Goal: Task Accomplishment & Management: Complete application form

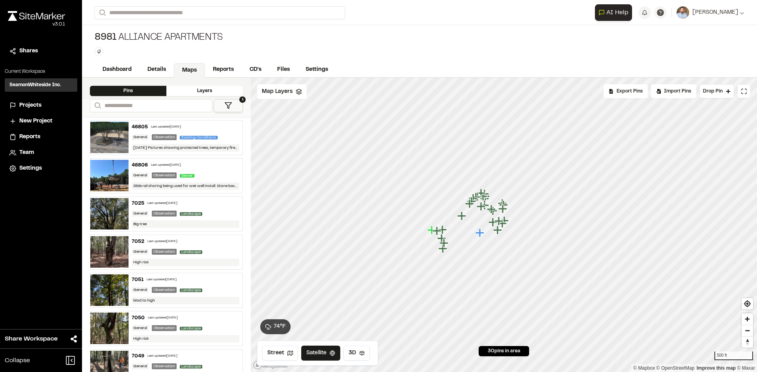
click at [481, 234] on icon "Map marker" at bounding box center [479, 233] width 9 height 9
click at [287, 95] on span "Map Layers" at bounding box center [277, 91] width 31 height 9
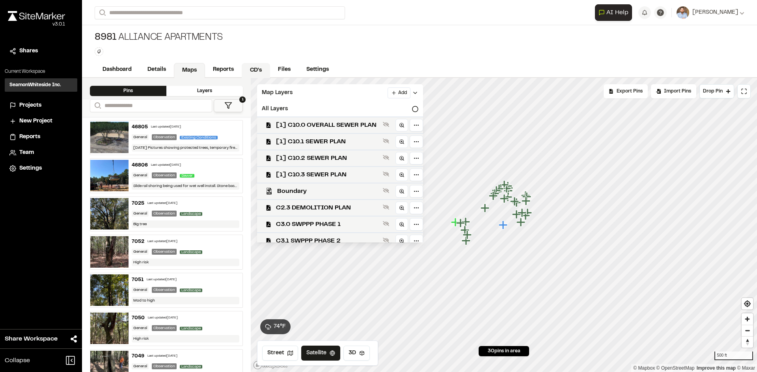
click at [260, 71] on link "CD's" at bounding box center [256, 70] width 28 height 15
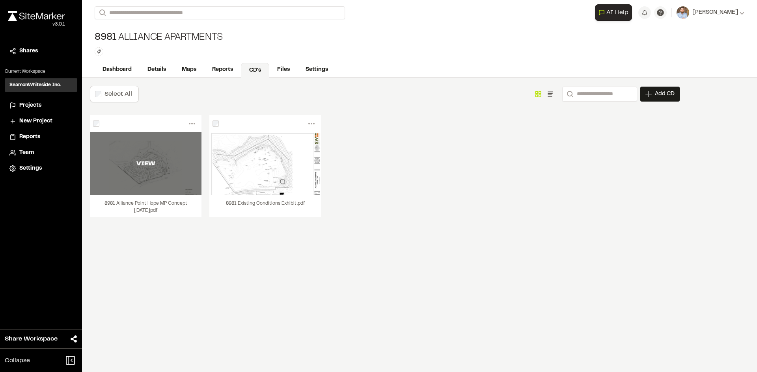
click at [182, 171] on div "VIEW" at bounding box center [146, 163] width 112 height 63
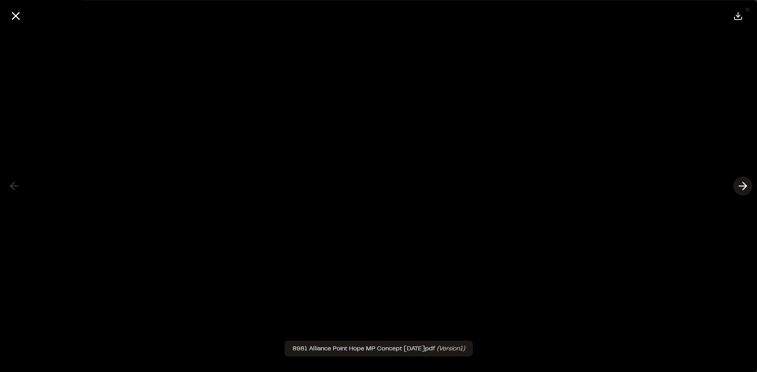
click at [740, 184] on icon at bounding box center [742, 186] width 13 height 13
click at [16, 18] on icon at bounding box center [15, 15] width 13 height 13
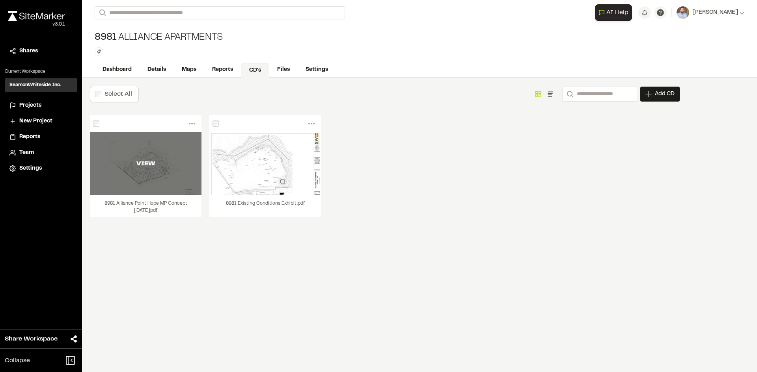
click at [173, 183] on div "VIEW" at bounding box center [146, 163] width 112 height 63
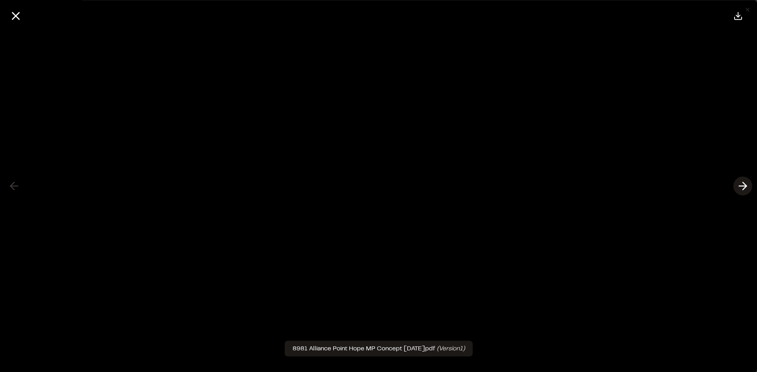
click at [741, 186] on icon at bounding box center [742, 186] width 13 height 13
click at [20, 14] on icon at bounding box center [15, 15] width 13 height 13
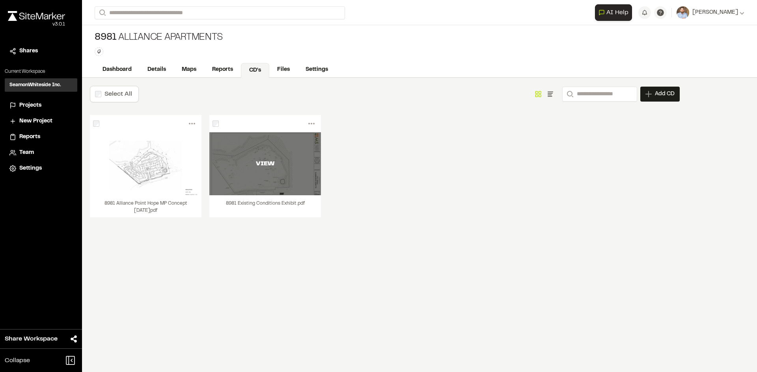
click at [274, 182] on div "VIEW" at bounding box center [265, 163] width 112 height 63
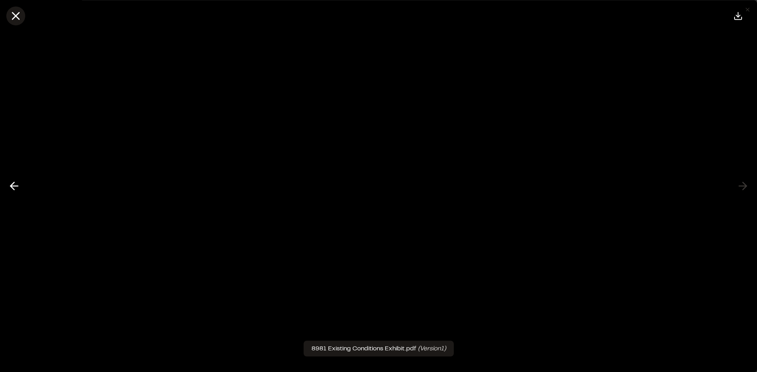
click at [17, 17] on line at bounding box center [16, 16] width 7 height 7
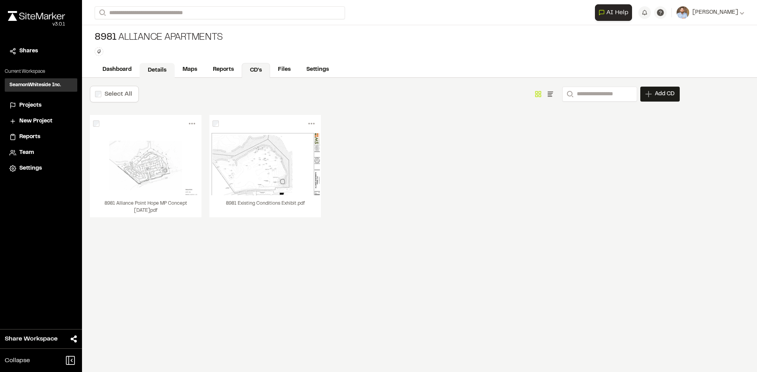
click at [154, 70] on link "Details" at bounding box center [156, 70] width 35 height 15
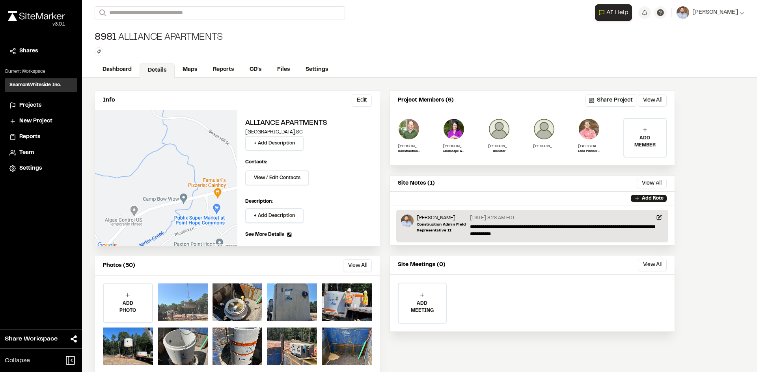
click at [193, 305] on div at bounding box center [183, 303] width 50 height 38
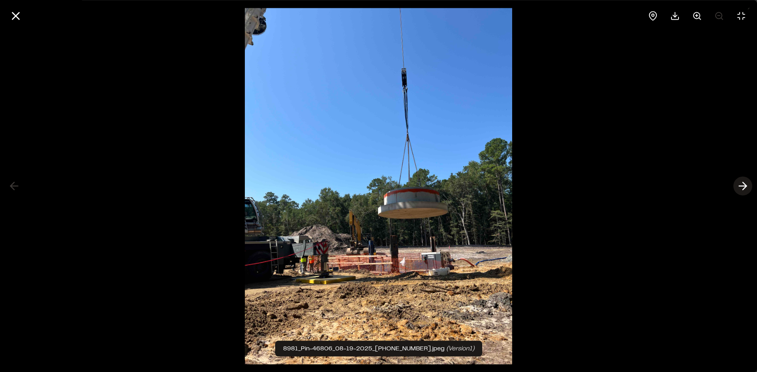
click at [740, 187] on icon at bounding box center [742, 186] width 13 height 13
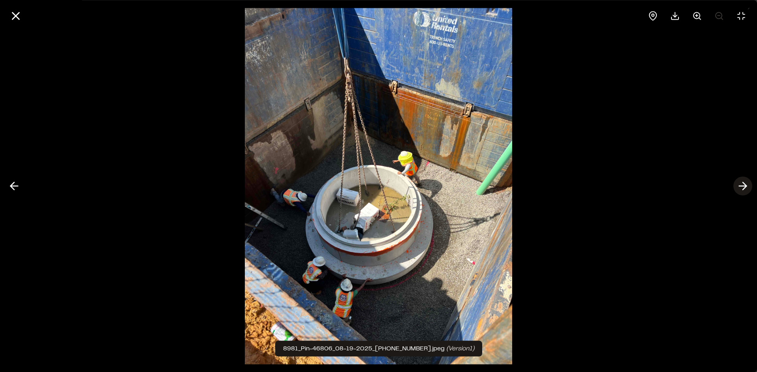
click at [742, 187] on icon at bounding box center [742, 186] width 13 height 13
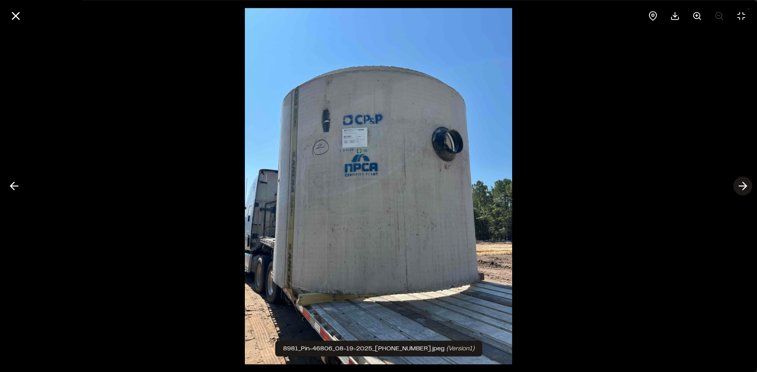
click at [742, 187] on icon at bounding box center [742, 186] width 13 height 13
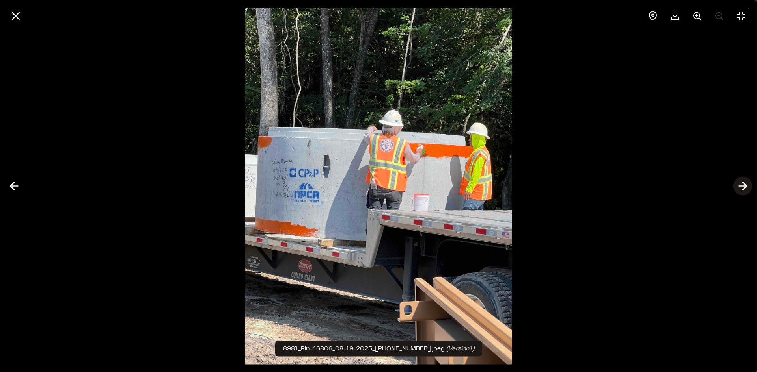
click at [742, 187] on icon at bounding box center [742, 186] width 13 height 13
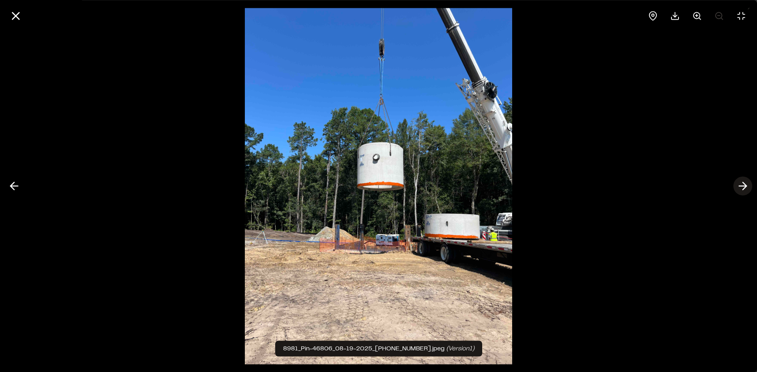
click at [742, 187] on icon at bounding box center [742, 186] width 13 height 13
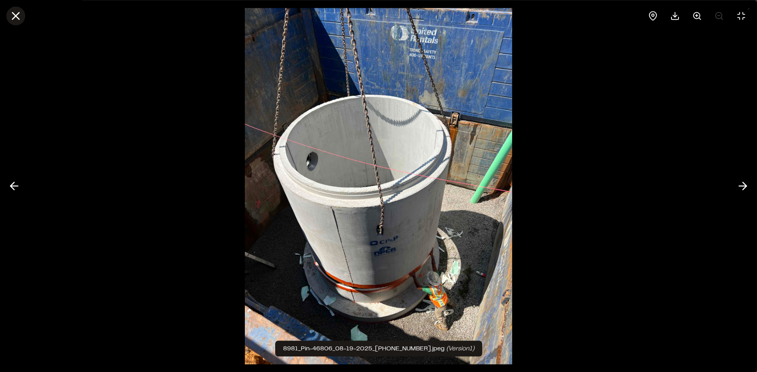
click at [16, 15] on line at bounding box center [16, 16] width 7 height 7
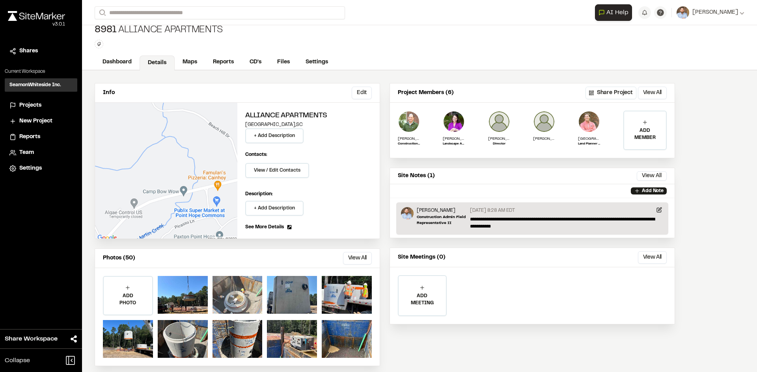
scroll to position [14, 0]
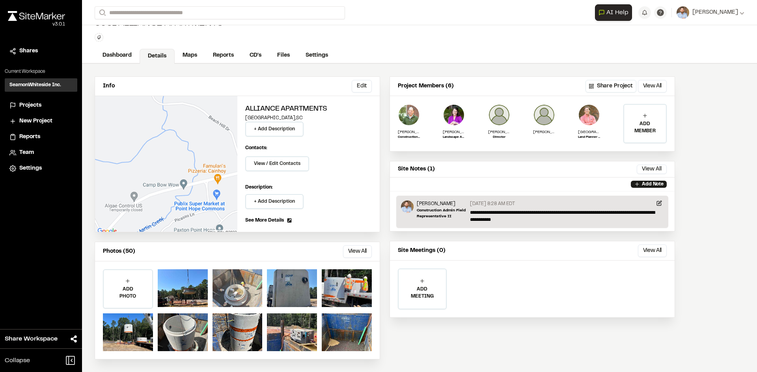
click at [231, 295] on div at bounding box center [237, 289] width 50 height 38
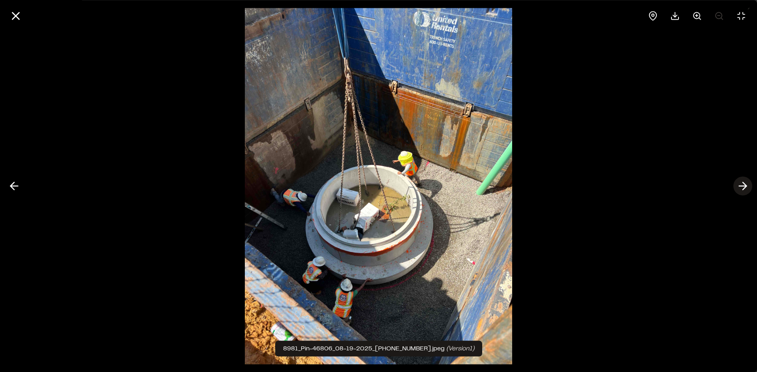
click at [741, 186] on icon at bounding box center [742, 186] width 13 height 13
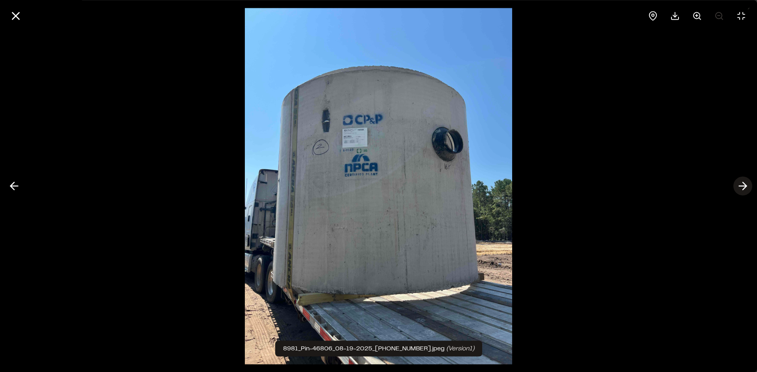
click at [742, 187] on icon at bounding box center [742, 186] width 13 height 13
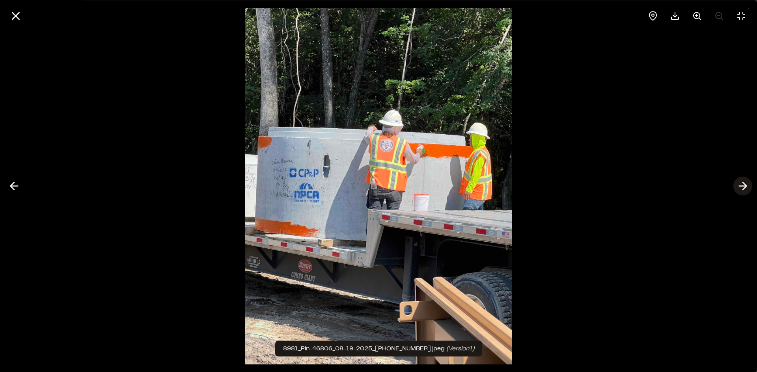
click at [742, 187] on icon at bounding box center [742, 186] width 13 height 13
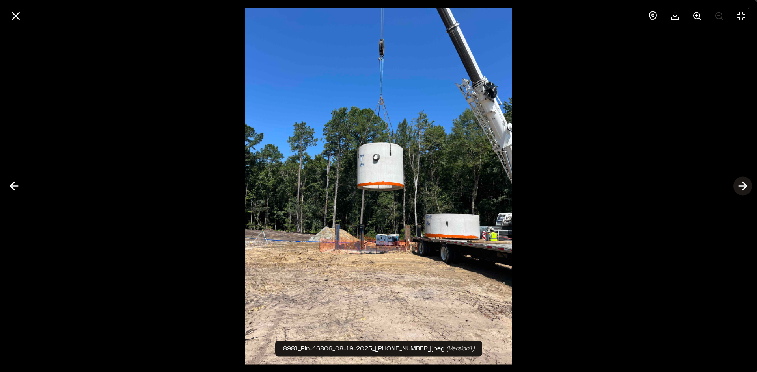
click at [742, 187] on icon at bounding box center [742, 186] width 13 height 13
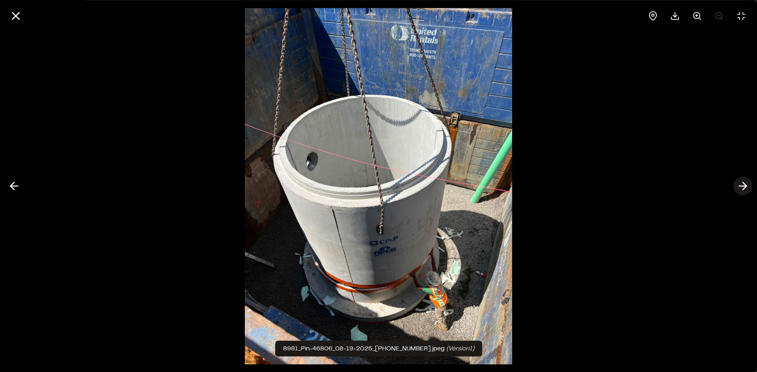
click at [742, 187] on icon at bounding box center [742, 186] width 13 height 13
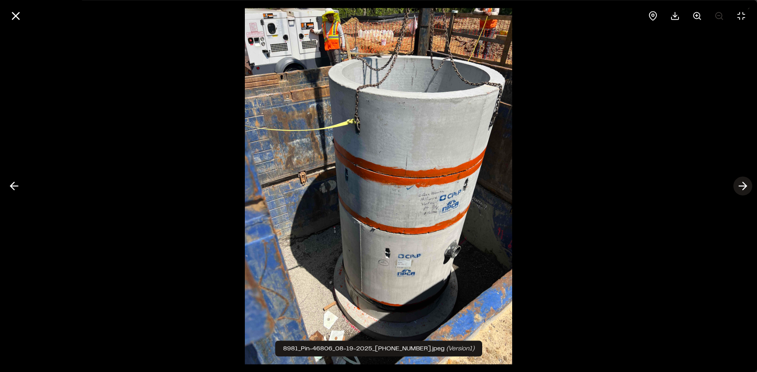
click at [742, 187] on icon at bounding box center [742, 186] width 13 height 13
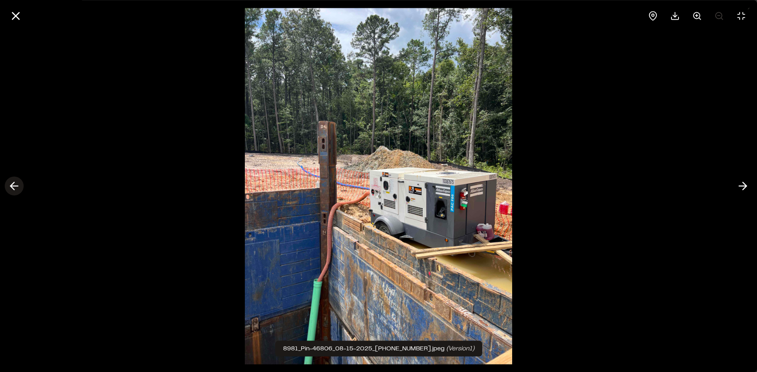
click at [15, 189] on icon at bounding box center [14, 186] width 13 height 13
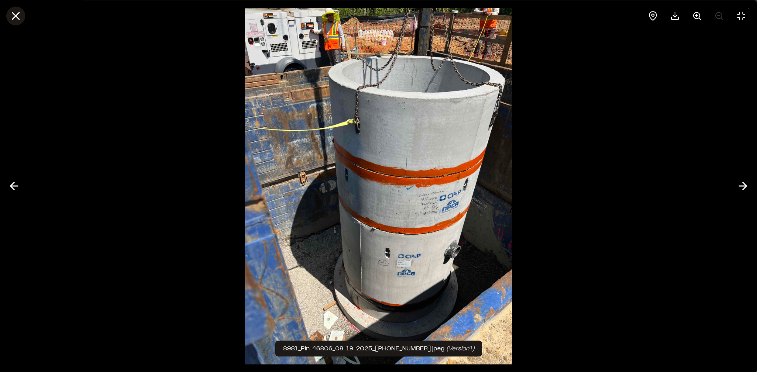
click at [13, 21] on icon at bounding box center [15, 15] width 13 height 13
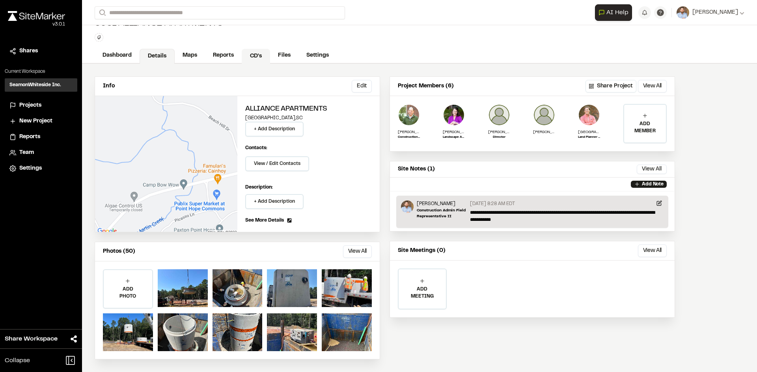
click at [260, 56] on link "CD's" at bounding box center [256, 56] width 28 height 15
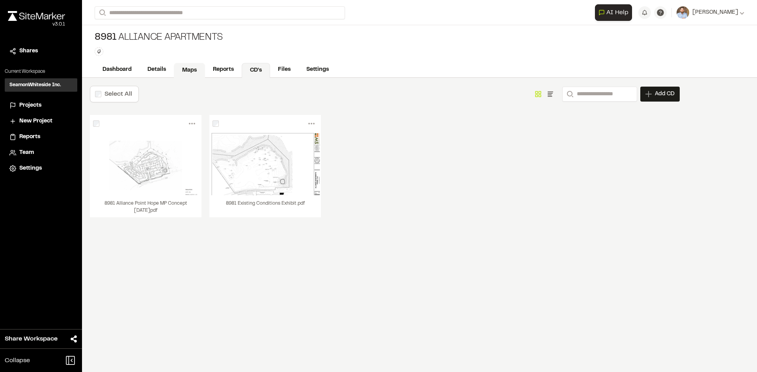
click at [186, 69] on link "Maps" at bounding box center [189, 70] width 31 height 15
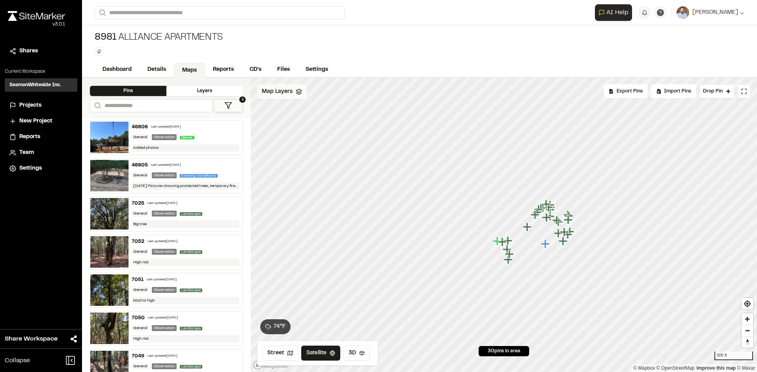
click at [290, 93] on span "Map Layers" at bounding box center [277, 91] width 31 height 9
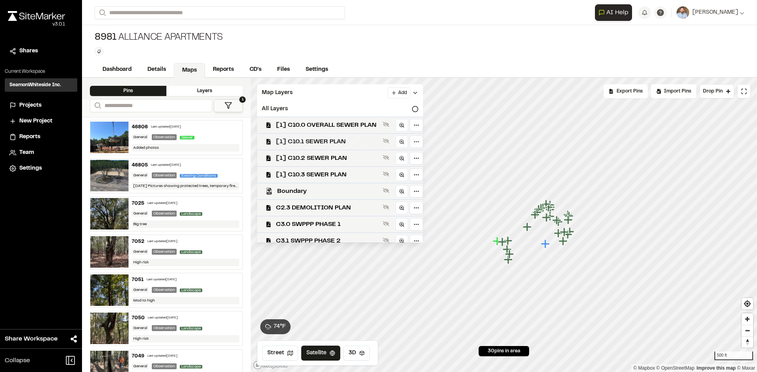
click at [335, 141] on span "[1] C10.1 SEWER PLAN" at bounding box center [328, 141] width 104 height 9
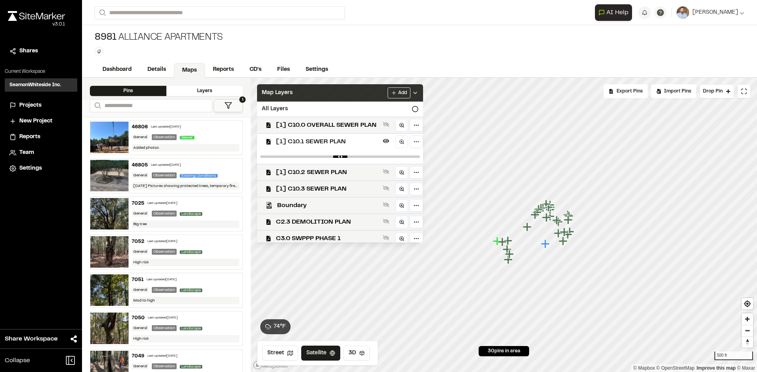
click at [418, 93] on icon at bounding box center [415, 93] width 6 height 6
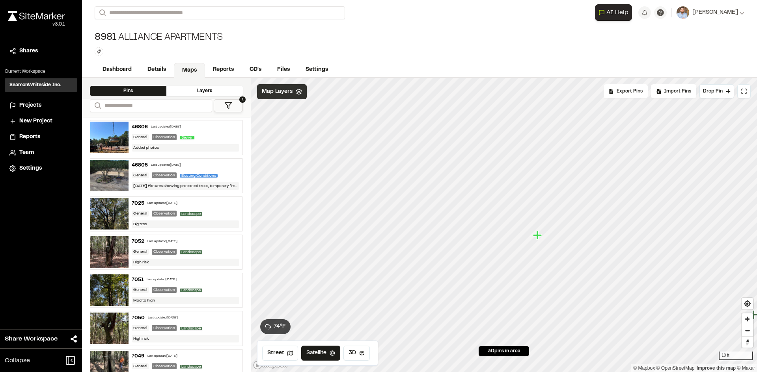
click at [538, 236] on icon "Map marker" at bounding box center [537, 235] width 9 height 9
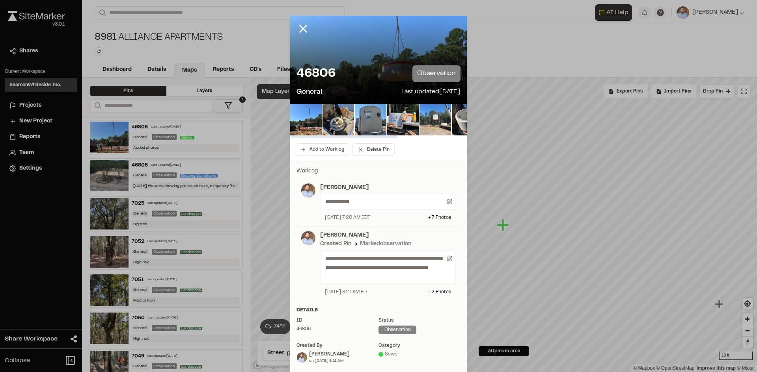
click at [439, 113] on img at bounding box center [435, 120] width 32 height 32
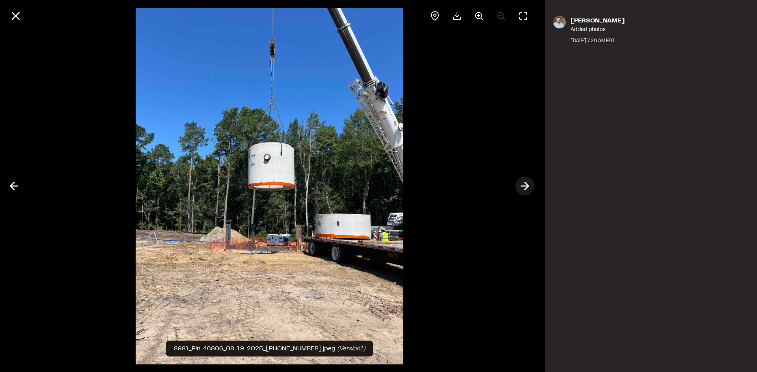
click at [525, 184] on polyline at bounding box center [526, 185] width 4 height 7
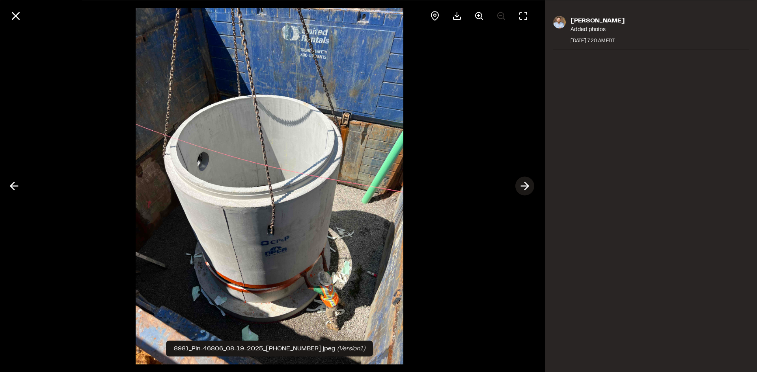
click at [525, 184] on polyline at bounding box center [526, 185] width 4 height 7
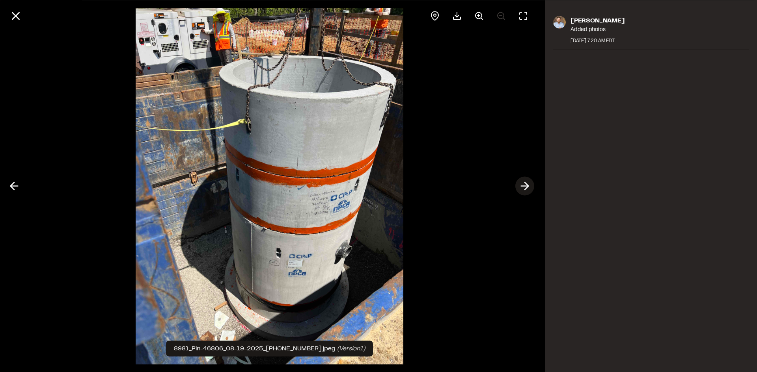
click at [525, 184] on polyline at bounding box center [526, 185] width 4 height 7
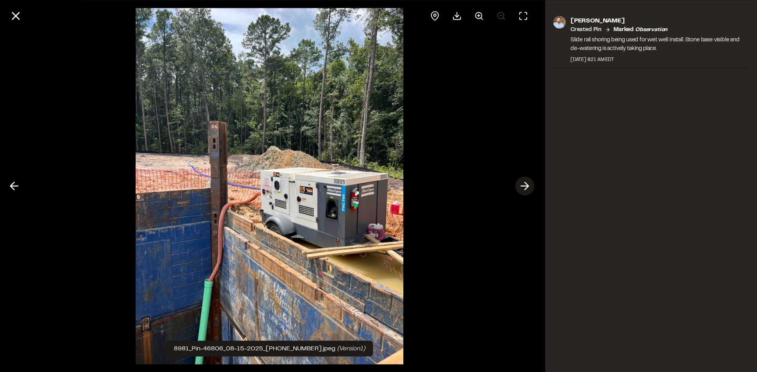
click at [525, 184] on polyline at bounding box center [526, 185] width 4 height 7
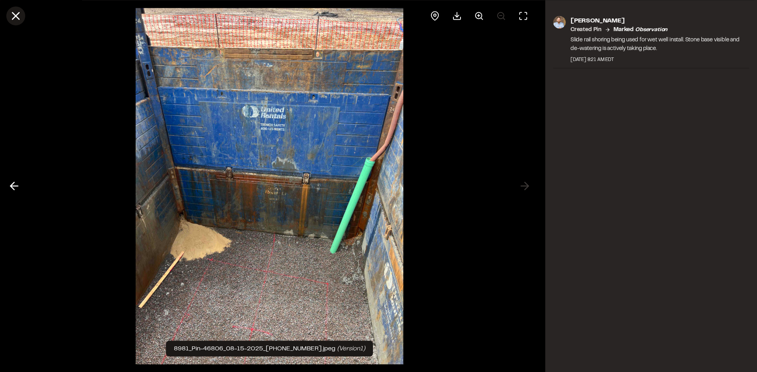
click at [17, 18] on icon at bounding box center [15, 15] width 13 height 13
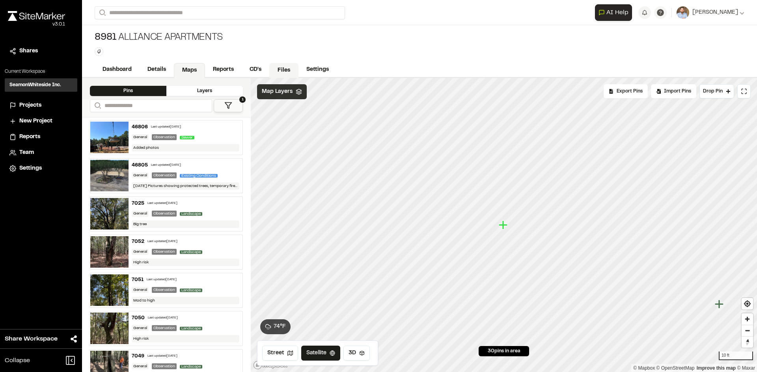
click at [285, 68] on link "Files" at bounding box center [283, 70] width 29 height 15
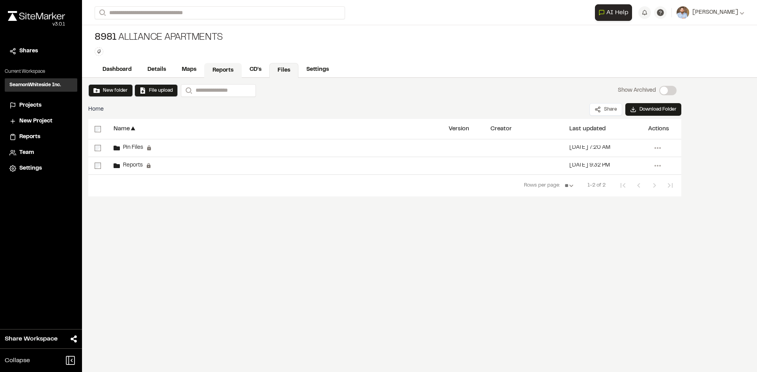
click at [230, 73] on link "Reports" at bounding box center [222, 70] width 37 height 15
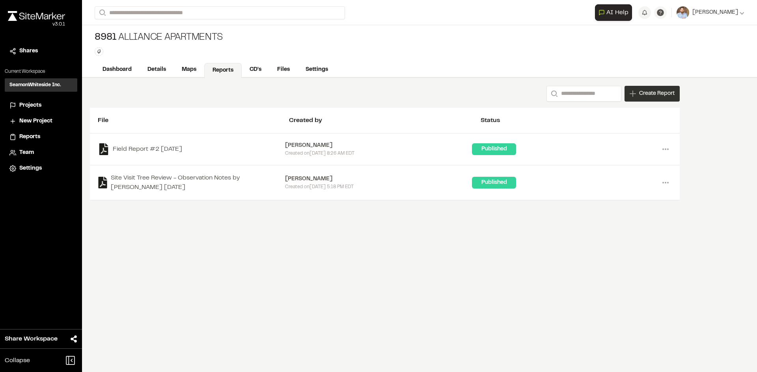
click at [652, 98] on span "Create Report" at bounding box center [656, 93] width 35 height 9
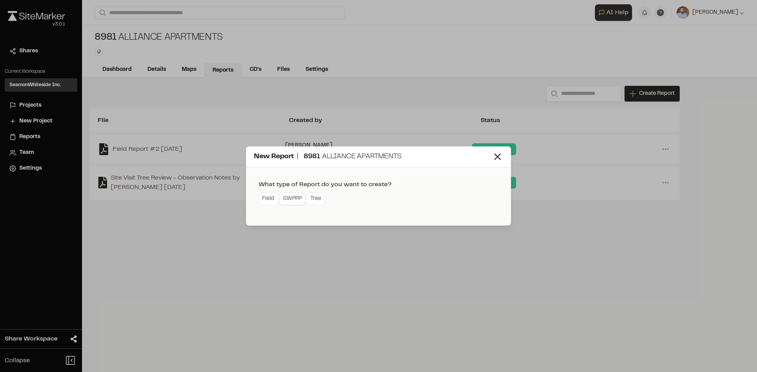
click at [299, 201] on link "SWPPP" at bounding box center [292, 199] width 26 height 13
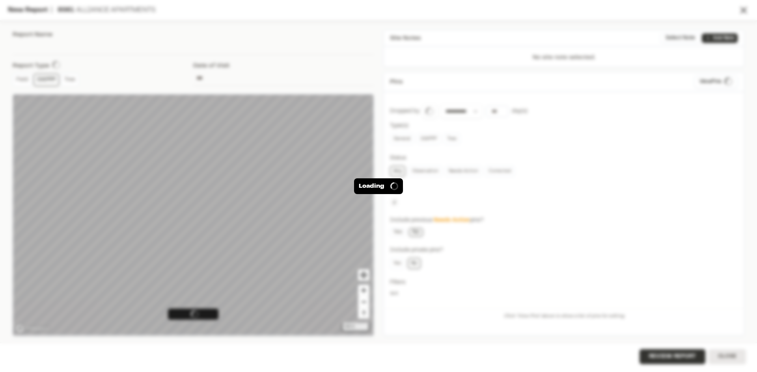
type input "**********"
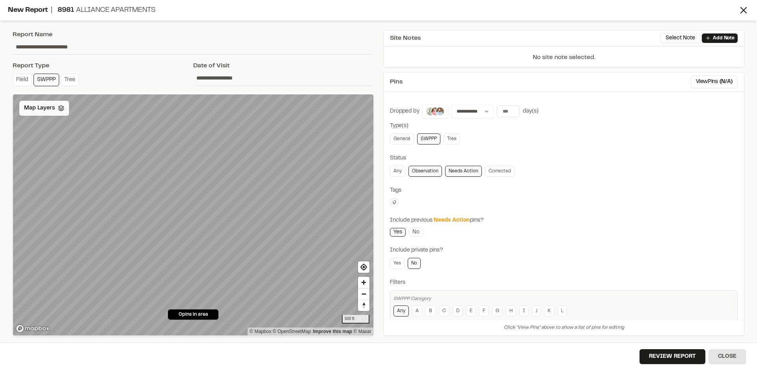
click at [51, 113] on div "Map Layers" at bounding box center [44, 108] width 50 height 15
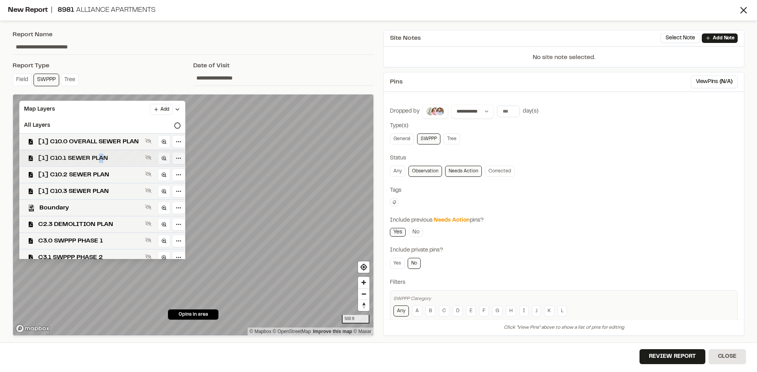
click at [102, 160] on span "[1] C10.1 SEWER PLAN" at bounding box center [90, 158] width 104 height 9
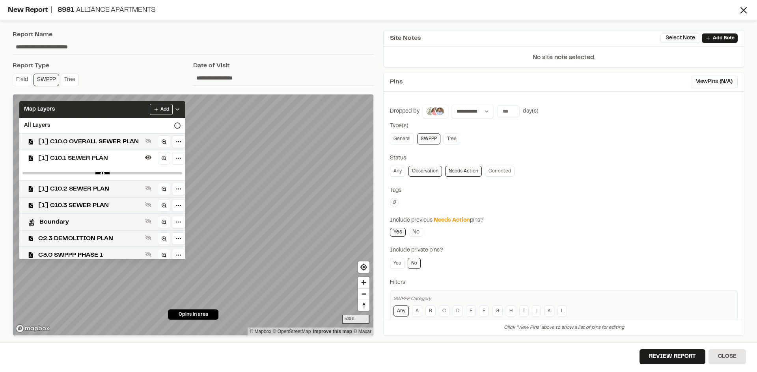
click at [180, 112] on icon at bounding box center [177, 109] width 6 height 6
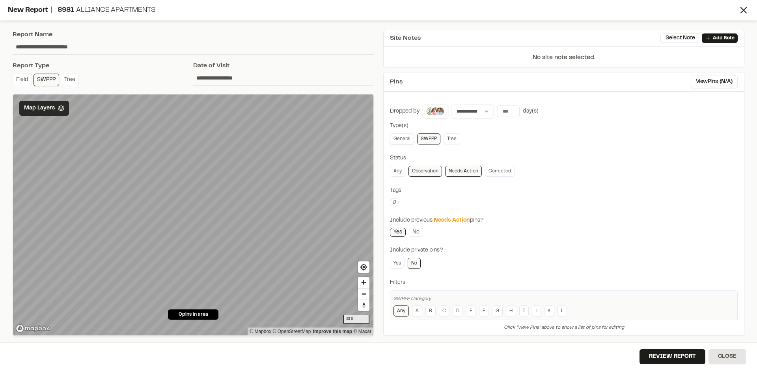
click at [404, 138] on link "General" at bounding box center [402, 139] width 24 height 11
click at [714, 83] on button "View Pins ( 30 )" at bounding box center [714, 82] width 45 height 13
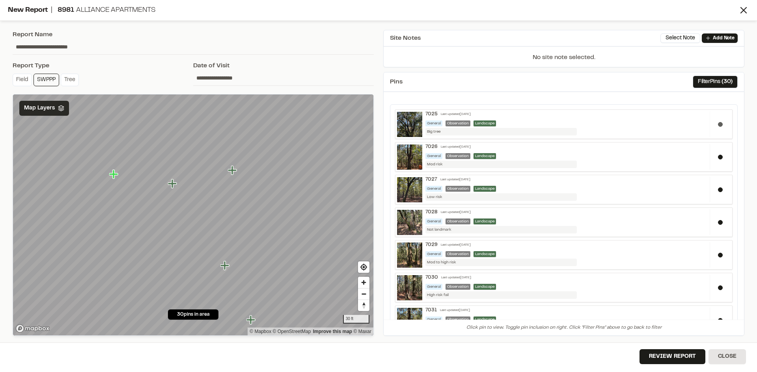
click at [718, 124] on button at bounding box center [720, 124] width 5 height 5
drag, startPoint x: 713, startPoint y: 157, endPoint x: 713, endPoint y: 167, distance: 9.5
click at [718, 158] on button at bounding box center [720, 157] width 5 height 5
click at [718, 189] on button at bounding box center [720, 190] width 5 height 5
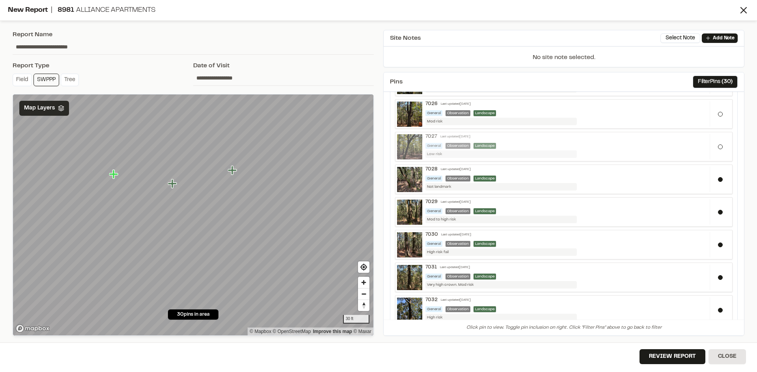
scroll to position [79, 0]
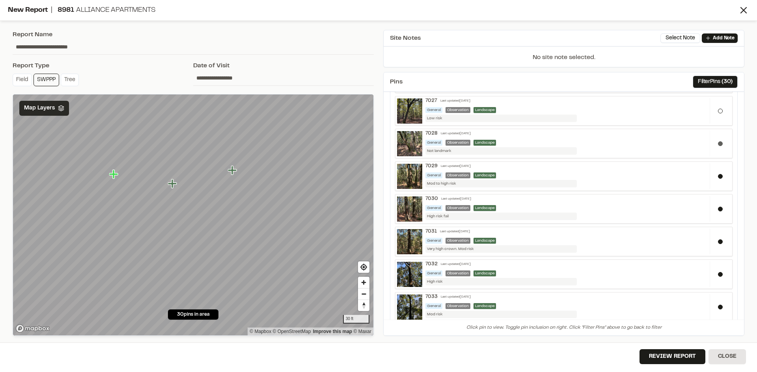
click at [718, 143] on button at bounding box center [720, 143] width 5 height 5
click at [718, 177] on button at bounding box center [720, 176] width 5 height 5
click at [718, 210] on button at bounding box center [720, 209] width 5 height 5
click at [718, 242] on button at bounding box center [720, 242] width 5 height 5
click at [718, 276] on button at bounding box center [720, 274] width 5 height 5
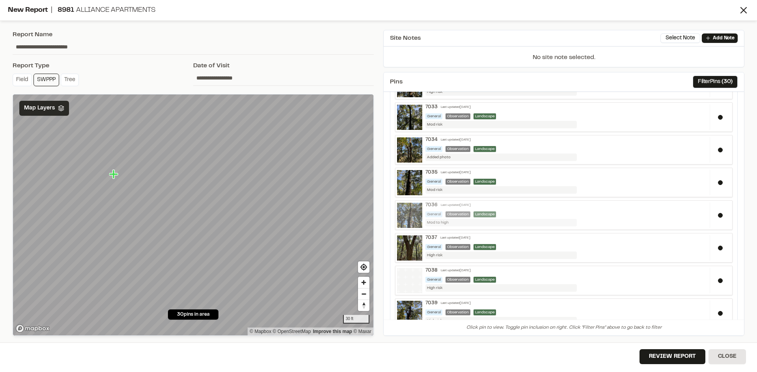
scroll to position [276, 0]
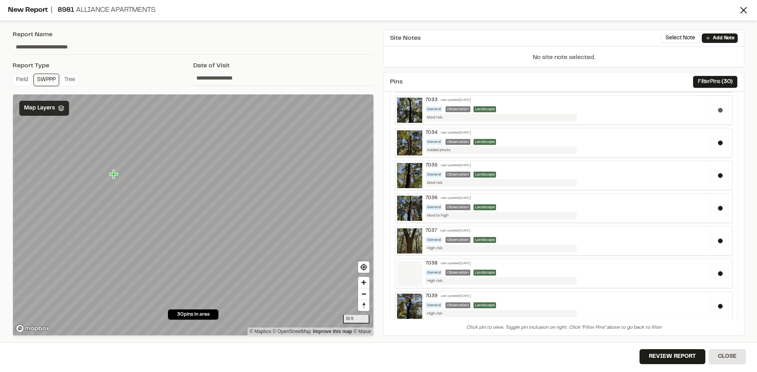
click at [718, 110] on button at bounding box center [720, 110] width 5 height 5
click at [718, 144] on button at bounding box center [720, 143] width 5 height 5
drag, startPoint x: 714, startPoint y: 174, endPoint x: 716, endPoint y: 182, distance: 7.6
click at [718, 176] on button at bounding box center [720, 175] width 5 height 5
click at [718, 209] on button at bounding box center [720, 208] width 5 height 5
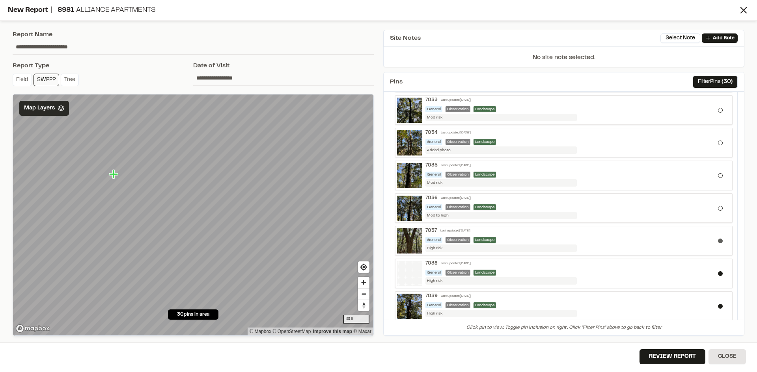
click at [718, 242] on button at bounding box center [720, 241] width 5 height 5
click at [718, 276] on button at bounding box center [720, 273] width 5 height 5
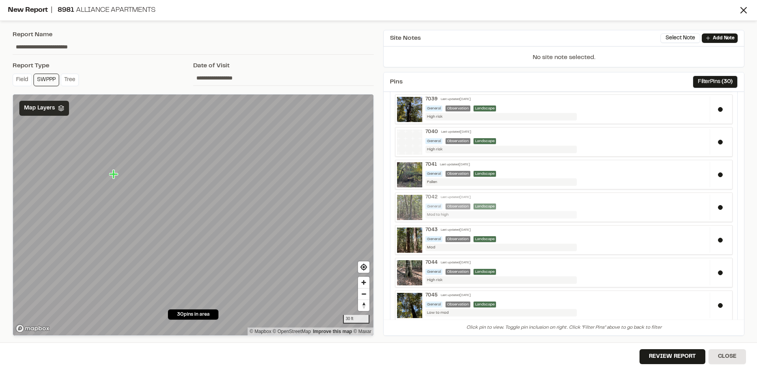
scroll to position [433, 0]
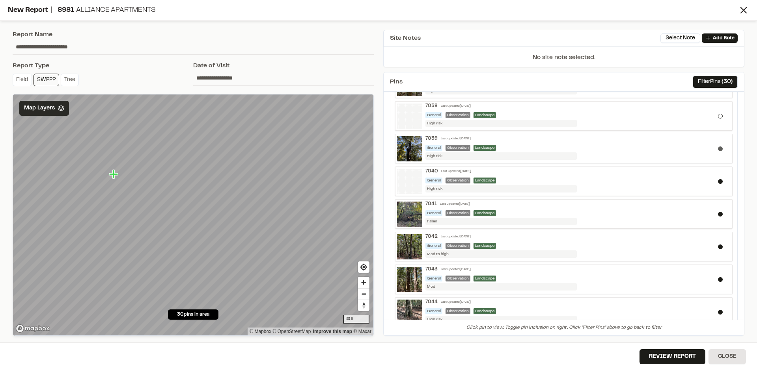
click at [718, 149] on button at bounding box center [720, 149] width 5 height 5
drag, startPoint x: 713, startPoint y: 182, endPoint x: 714, endPoint y: 189, distance: 6.4
click at [718, 183] on button at bounding box center [720, 181] width 5 height 5
click at [718, 213] on button at bounding box center [720, 214] width 5 height 5
click at [718, 245] on button at bounding box center [720, 247] width 5 height 5
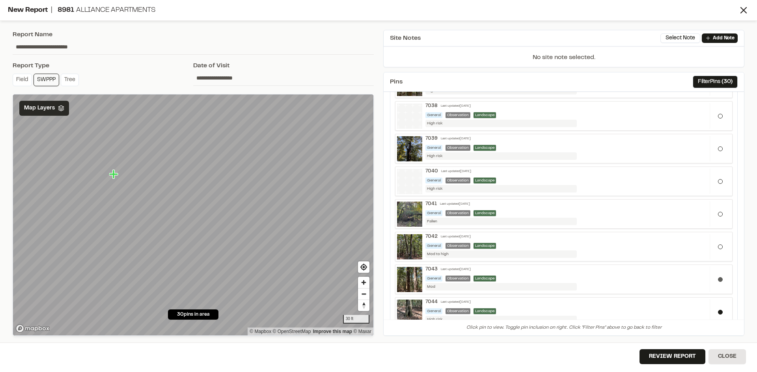
click at [718, 280] on button at bounding box center [720, 279] width 5 height 5
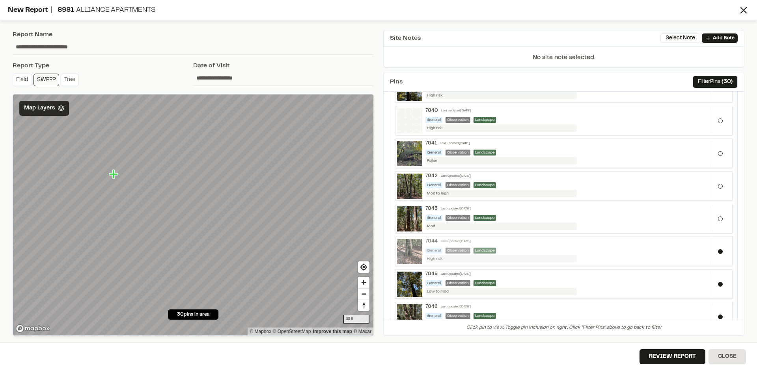
scroll to position [512, 0]
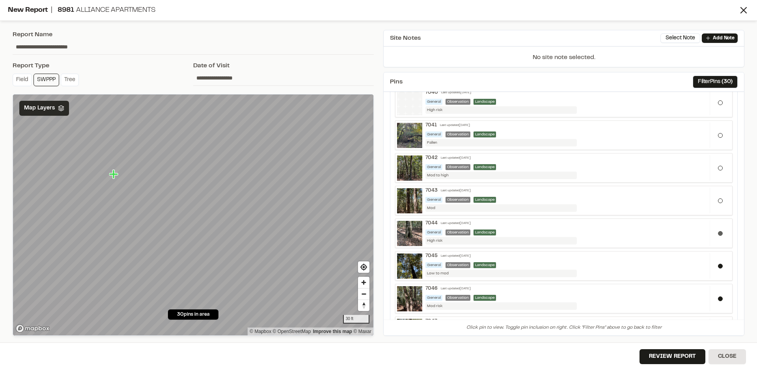
drag, startPoint x: 713, startPoint y: 233, endPoint x: 714, endPoint y: 239, distance: 6.0
click at [718, 233] on button at bounding box center [720, 233] width 5 height 5
click at [718, 265] on button at bounding box center [720, 266] width 5 height 5
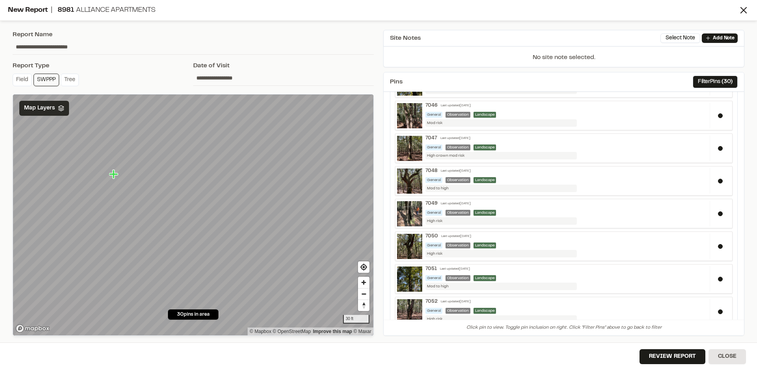
scroll to position [709, 0]
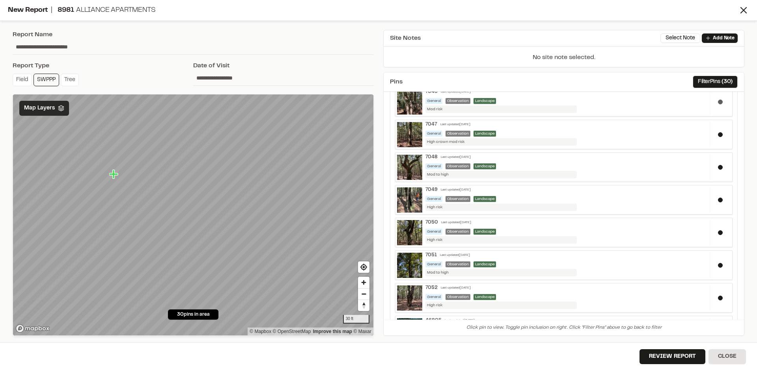
click at [718, 101] on button at bounding box center [720, 102] width 5 height 5
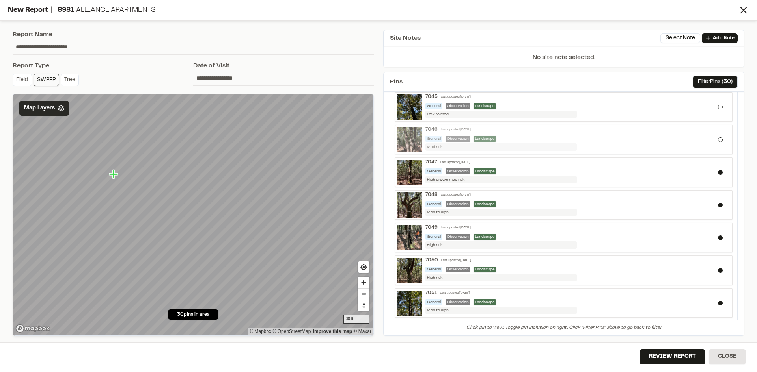
scroll to position [670, 0]
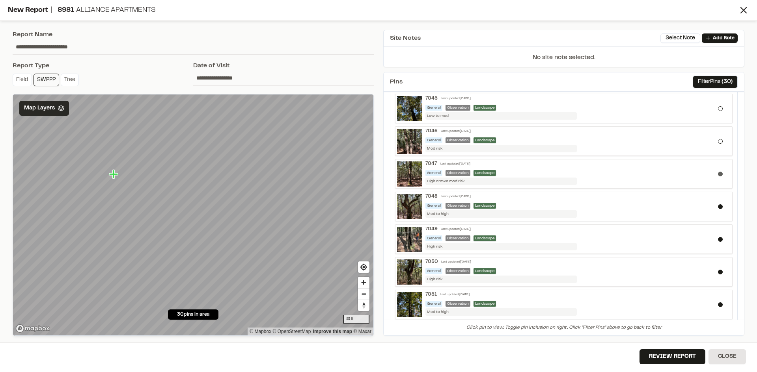
click at [718, 174] on button at bounding box center [720, 174] width 5 height 5
click at [718, 205] on button at bounding box center [720, 206] width 5 height 5
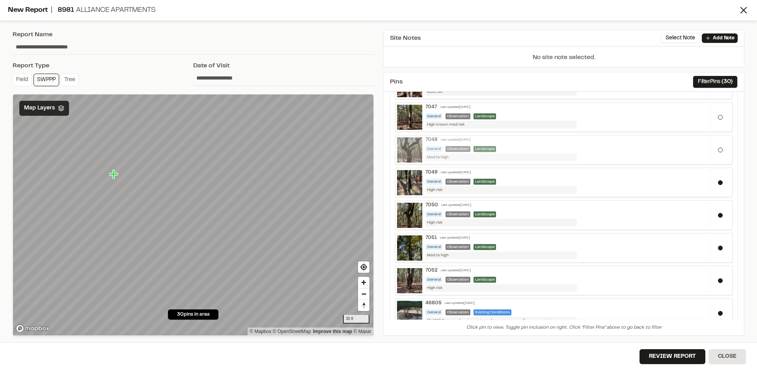
scroll to position [749, 0]
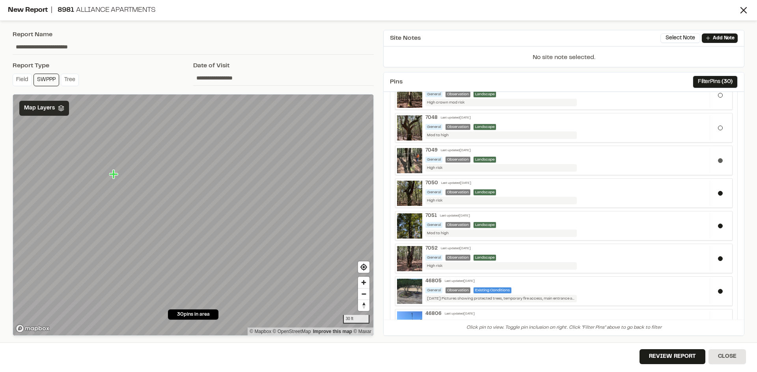
click at [718, 160] on button at bounding box center [720, 160] width 5 height 5
click at [718, 193] on button at bounding box center [720, 193] width 5 height 5
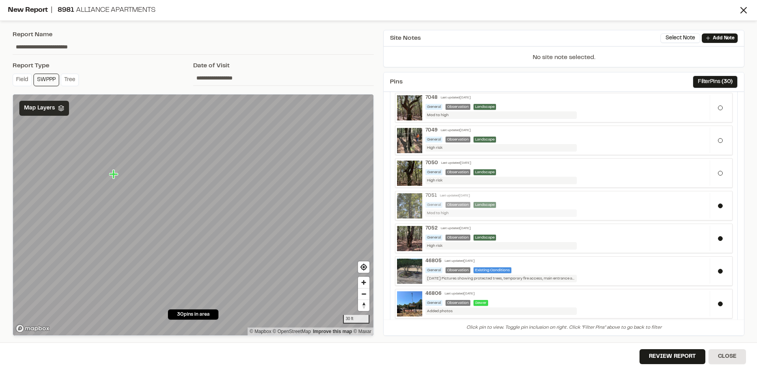
scroll to position [787, 0]
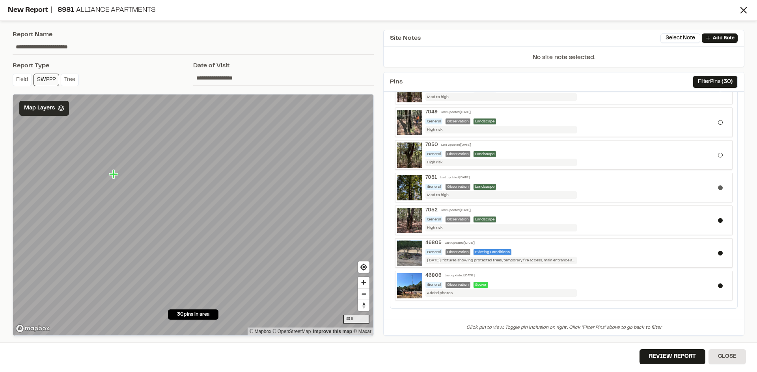
click at [718, 189] on button at bounding box center [720, 188] width 5 height 5
click at [718, 219] on button at bounding box center [720, 220] width 5 height 5
click at [718, 252] on button at bounding box center [720, 253] width 5 height 5
click at [685, 358] on button "Review Report" at bounding box center [672, 357] width 66 height 15
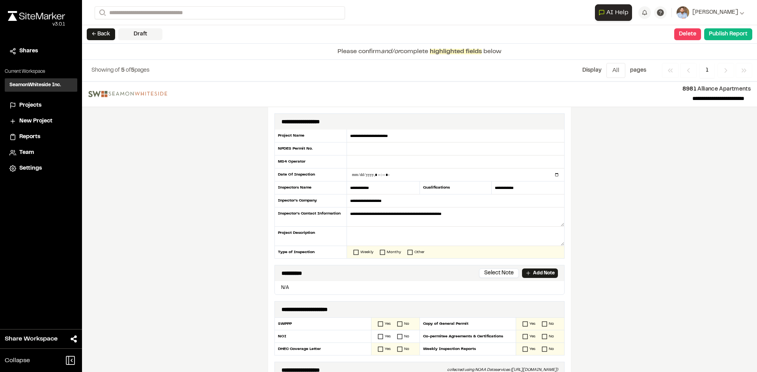
drag, startPoint x: 406, startPoint y: 251, endPoint x: 400, endPoint y: 259, distance: 10.2
click at [407, 251] on icon at bounding box center [410, 253] width 6 height 6
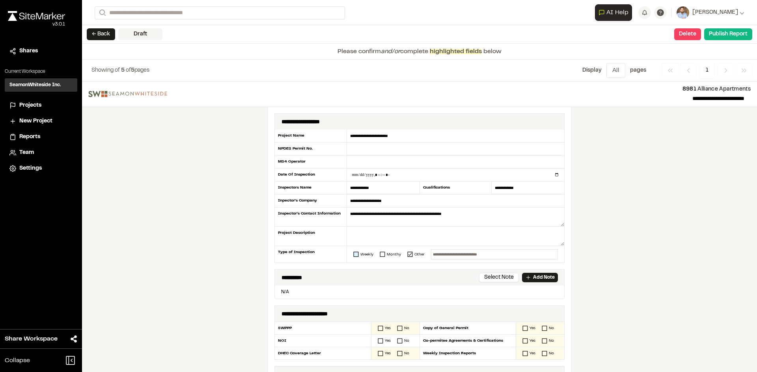
click at [353, 255] on icon at bounding box center [356, 255] width 6 height 6
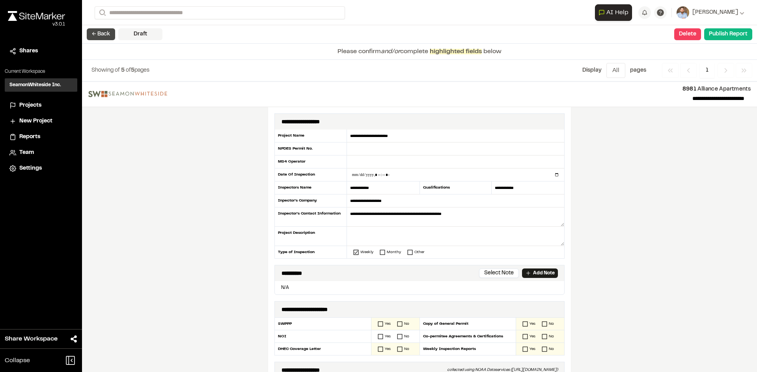
click at [101, 37] on button "← Back" at bounding box center [101, 34] width 28 height 12
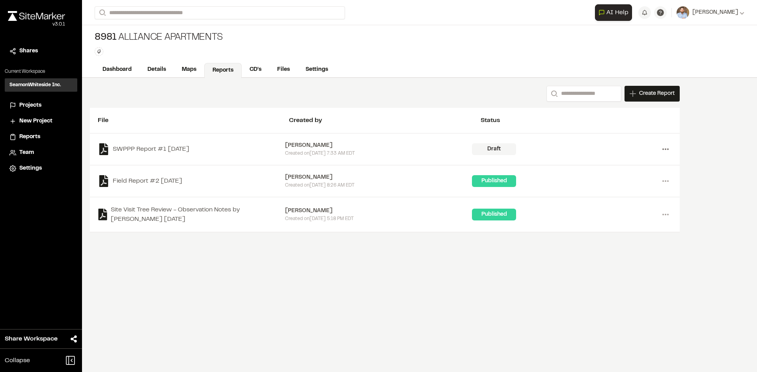
click at [664, 149] on icon at bounding box center [665, 149] width 13 height 13
click at [615, 177] on link "Delete" at bounding box center [636, 178] width 69 height 12
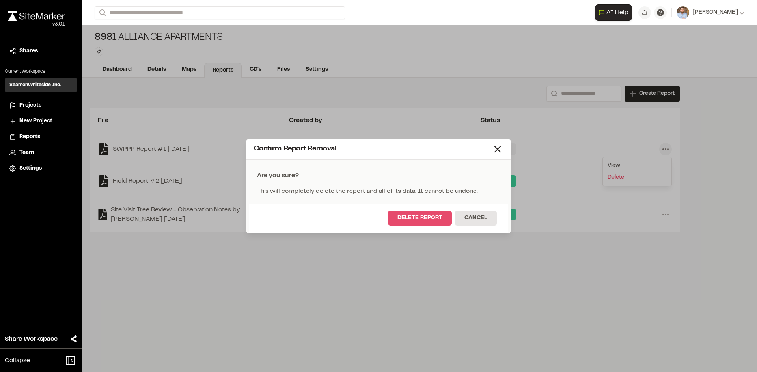
click at [420, 220] on button "Delete Report" at bounding box center [420, 218] width 64 height 15
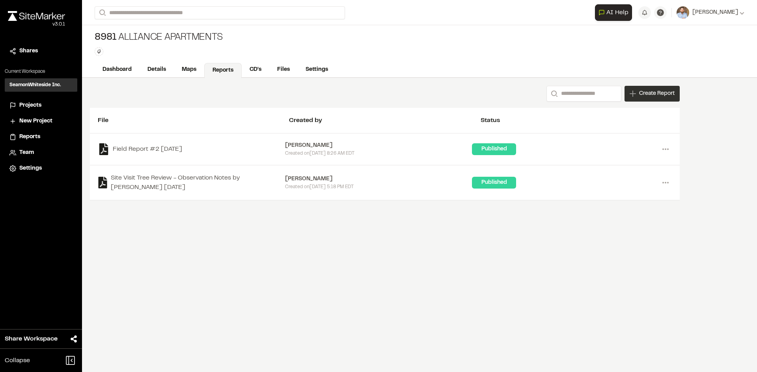
click at [652, 95] on span "Create Report" at bounding box center [656, 93] width 35 height 9
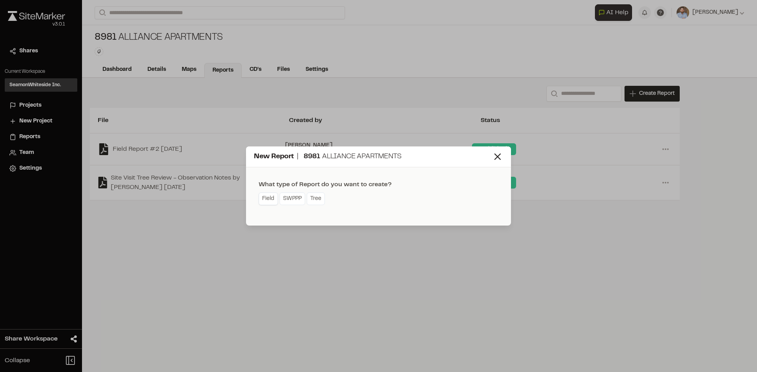
click at [266, 199] on link "Field" at bounding box center [267, 199] width 19 height 13
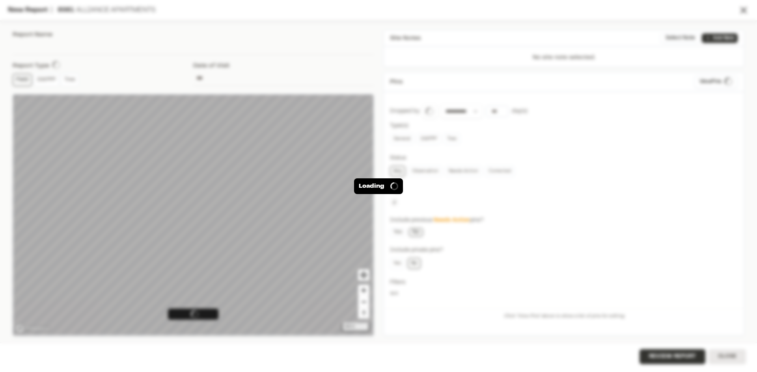
type input "**********"
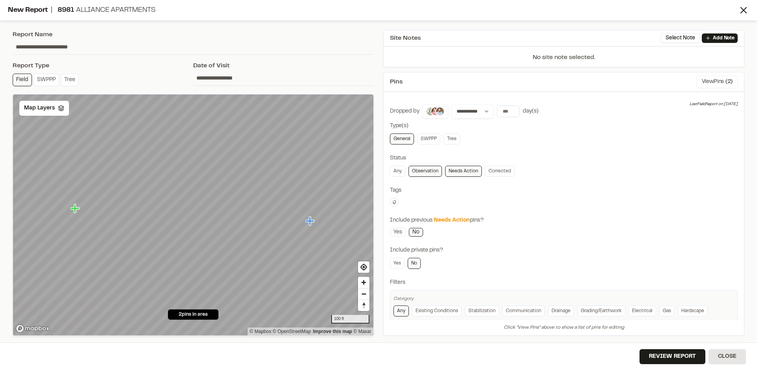
click at [712, 82] on button "View Pins ( 2 )" at bounding box center [716, 82] width 41 height 13
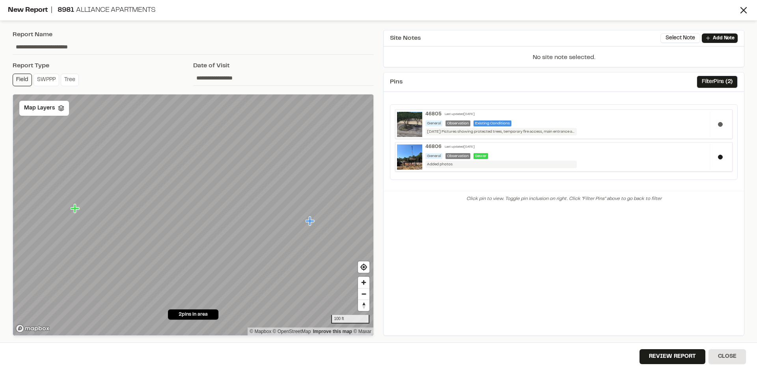
click at [718, 124] on button at bounding box center [720, 124] width 5 height 5
click at [675, 359] on button "Review Report" at bounding box center [672, 357] width 66 height 15
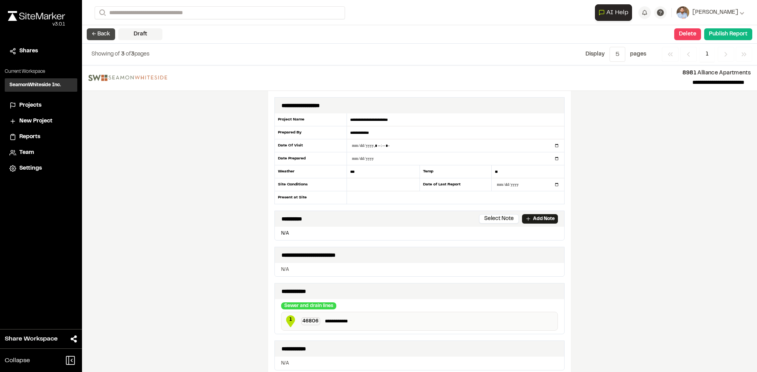
click at [104, 34] on button "← Back" at bounding box center [101, 34] width 28 height 12
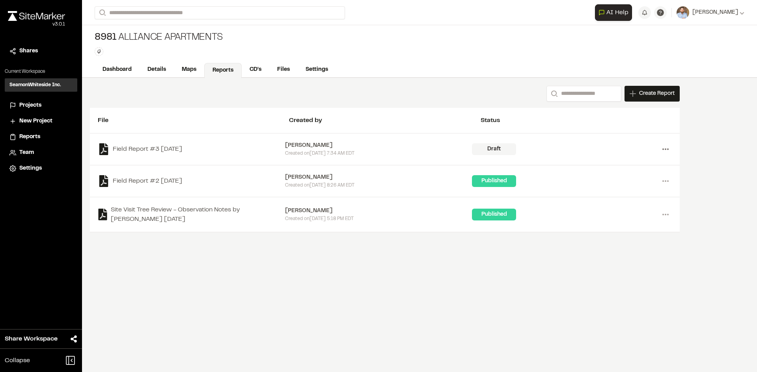
click at [668, 148] on icon at bounding box center [665, 149] width 13 height 13
drag, startPoint x: 695, startPoint y: 290, endPoint x: 640, endPoint y: 278, distance: 56.4
click at [669, 283] on div "Search Create Report New Report | 8981 Alliance Apartments What type of Report …" at bounding box center [419, 225] width 675 height 294
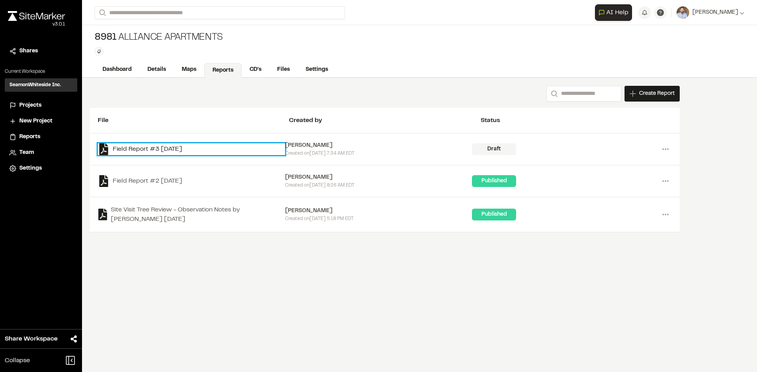
click at [155, 151] on link "Field Report #3 [DATE]" at bounding box center [191, 149] width 187 height 12
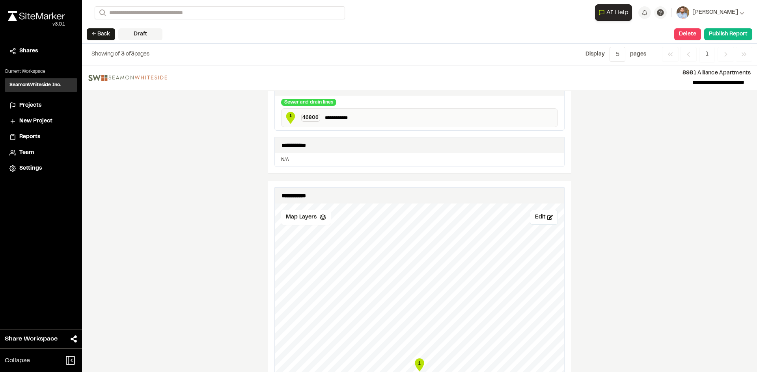
scroll to position [197, 0]
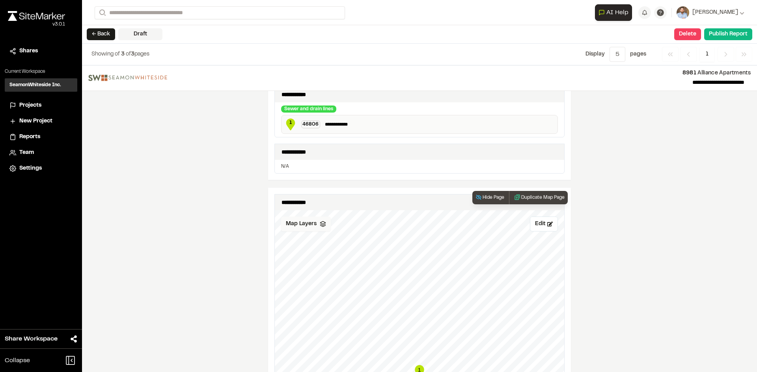
click at [301, 224] on span "Map Layers" at bounding box center [301, 224] width 31 height 9
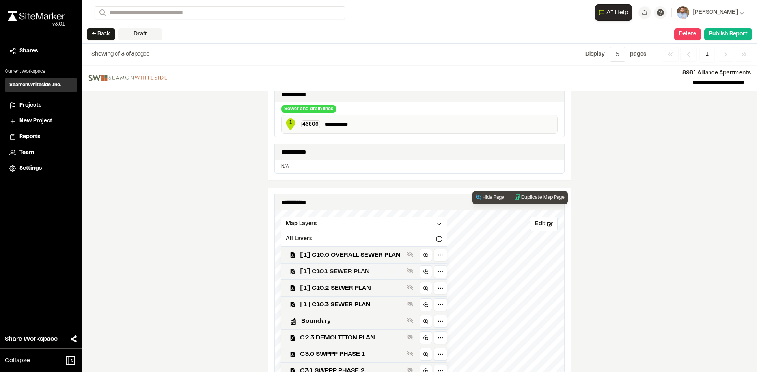
click at [351, 271] on span "[1] C10.1 SEWER PLAN" at bounding box center [352, 271] width 104 height 9
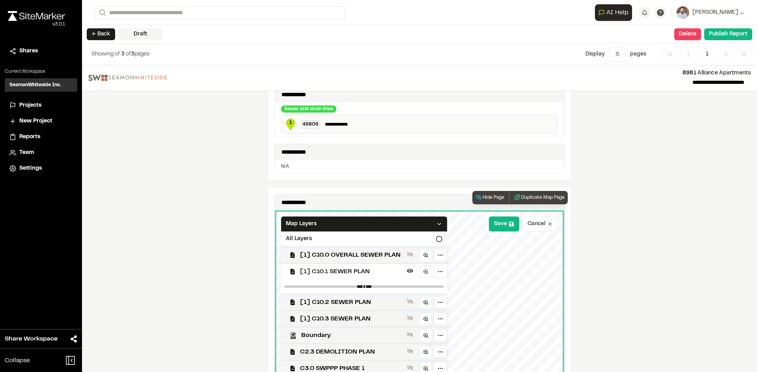
drag, startPoint x: 502, startPoint y: 222, endPoint x: 520, endPoint y: 228, distance: 19.1
click at [503, 222] on button "Save" at bounding box center [504, 224] width 30 height 15
click at [447, 221] on div "Map Layers" at bounding box center [364, 224] width 166 height 15
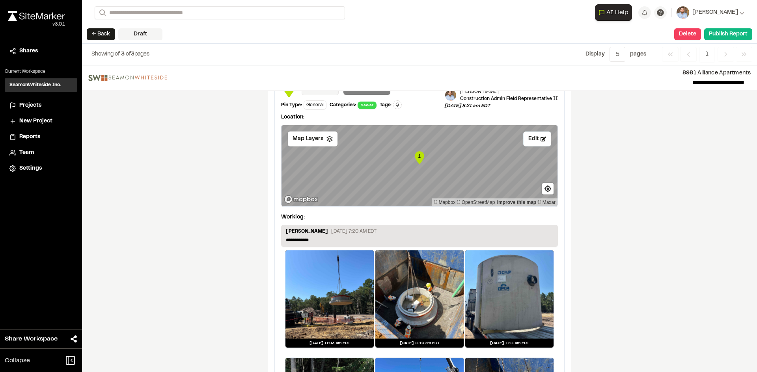
scroll to position [747, 0]
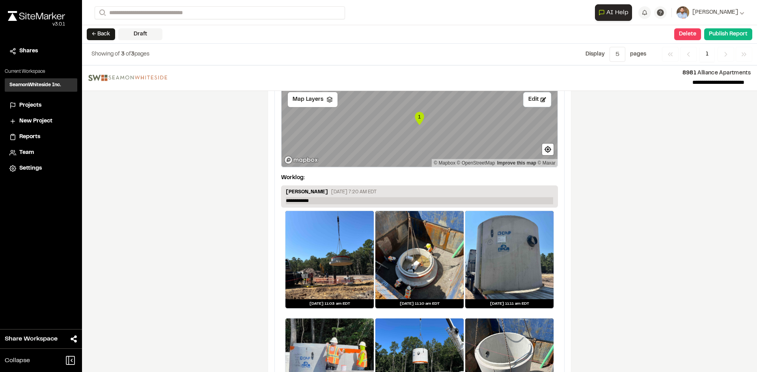
click at [321, 201] on p "**********" at bounding box center [419, 200] width 267 height 7
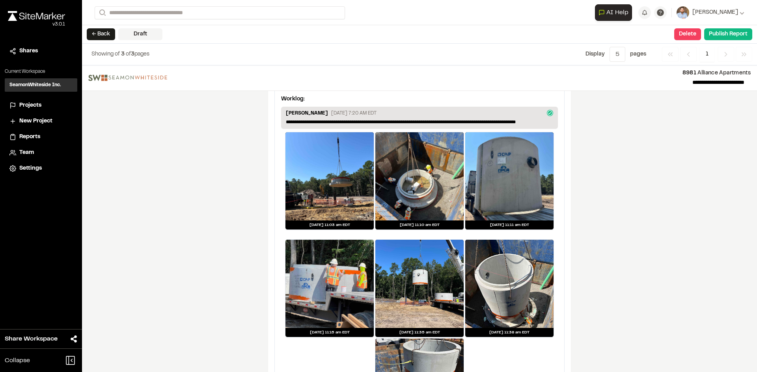
scroll to position [827, 0]
click at [541, 122] on p "**********" at bounding box center [419, 122] width 267 height 7
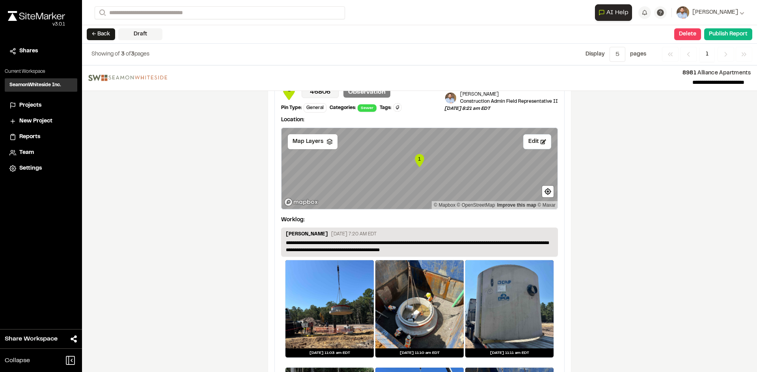
scroll to position [677, 0]
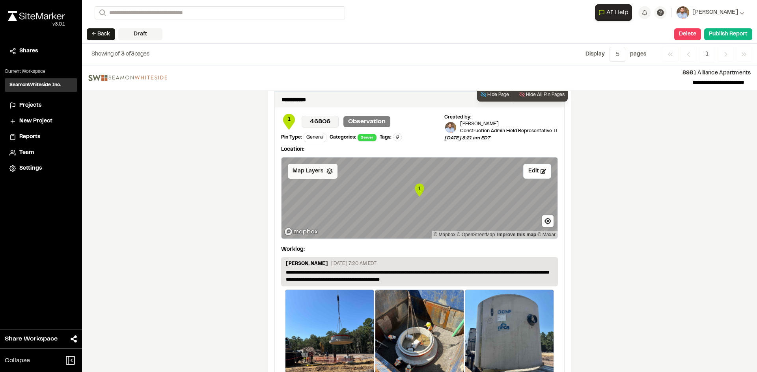
click at [319, 173] on span "Map Layers" at bounding box center [307, 171] width 31 height 9
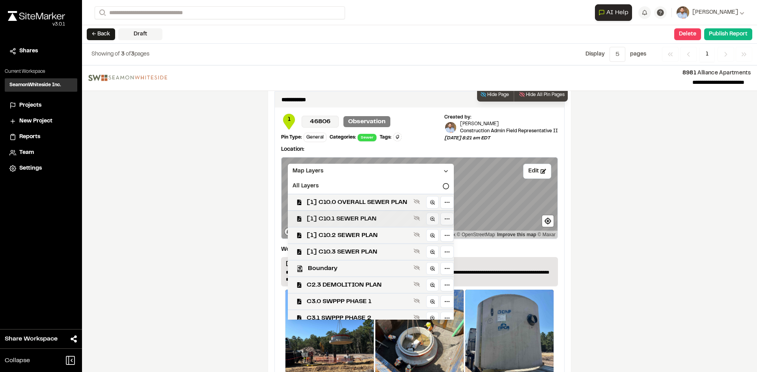
click at [357, 222] on span "[1] C10.1 SEWER PLAN" at bounding box center [359, 218] width 104 height 9
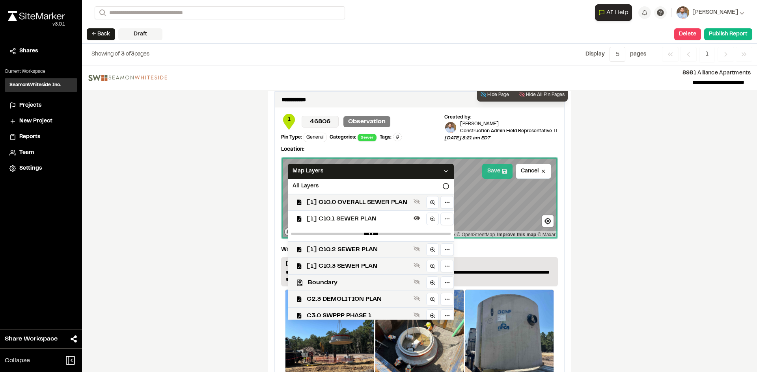
click at [490, 173] on button "Save" at bounding box center [497, 171] width 30 height 15
click at [449, 173] on icon at bounding box center [445, 171] width 6 height 6
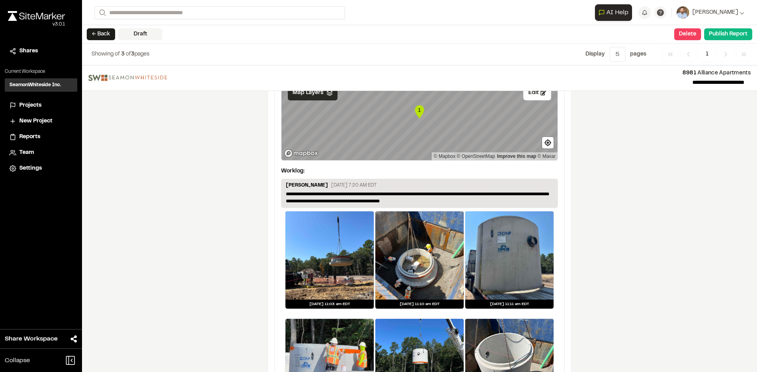
scroll to position [756, 0]
click at [408, 199] on p "**********" at bounding box center [419, 197] width 267 height 14
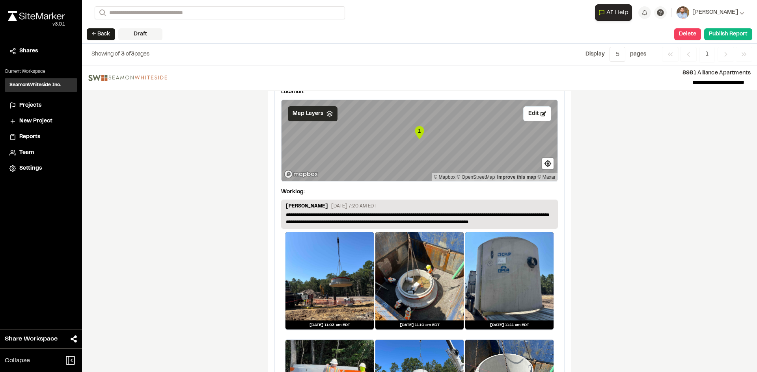
scroll to position [723, 0]
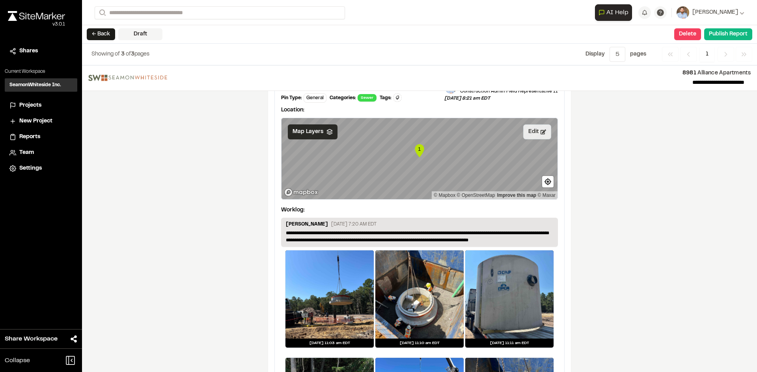
click at [532, 131] on button "Edit" at bounding box center [537, 132] width 28 height 15
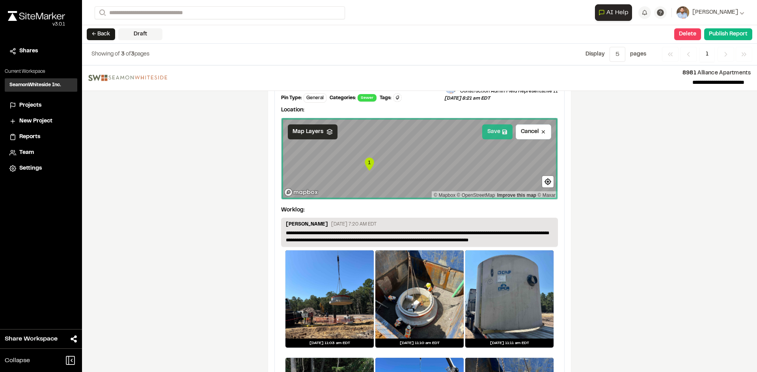
click at [498, 130] on button "Save" at bounding box center [497, 132] width 30 height 15
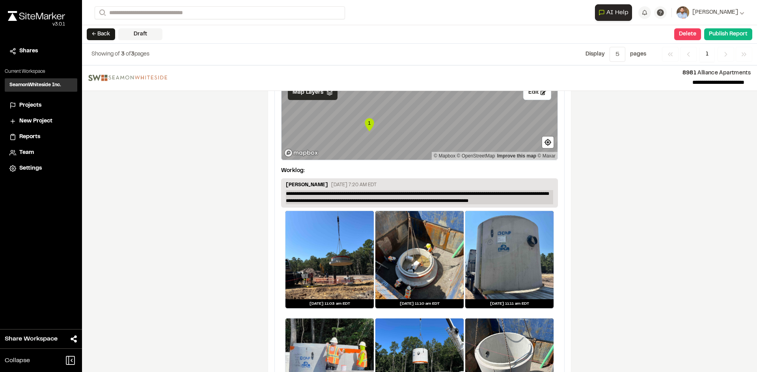
click at [491, 199] on p "**********" at bounding box center [419, 197] width 267 height 14
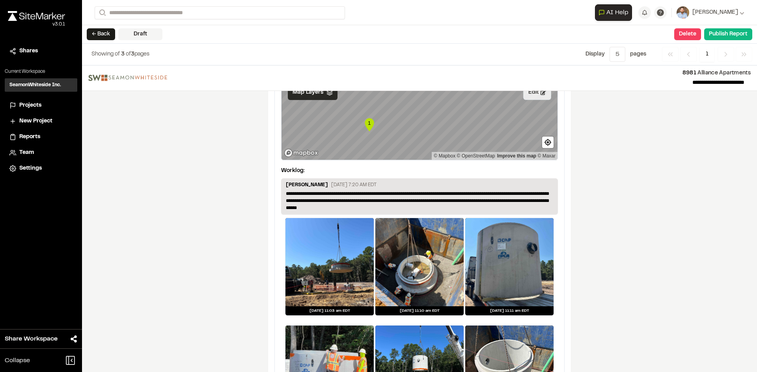
click at [531, 97] on button "Edit" at bounding box center [537, 92] width 28 height 15
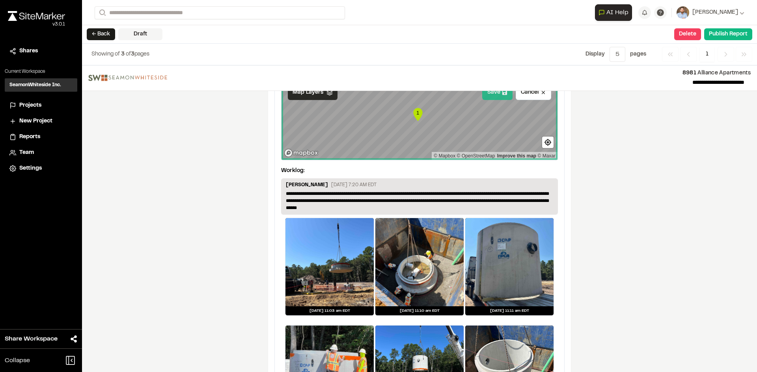
click at [494, 94] on button "Save" at bounding box center [497, 92] width 30 height 15
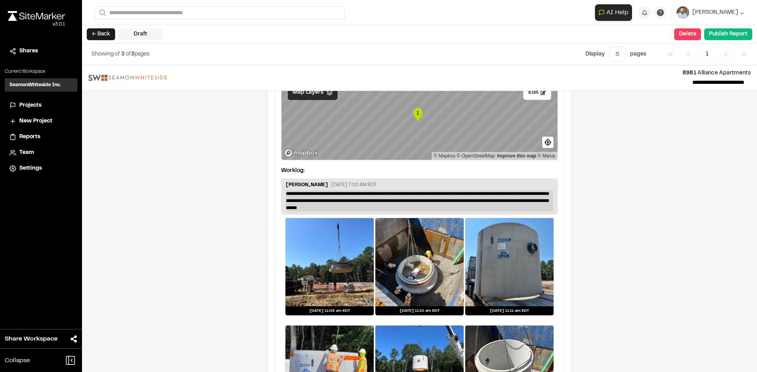
click at [498, 201] on p "**********" at bounding box center [419, 200] width 267 height 21
click at [514, 199] on p "**********" at bounding box center [419, 200] width 267 height 21
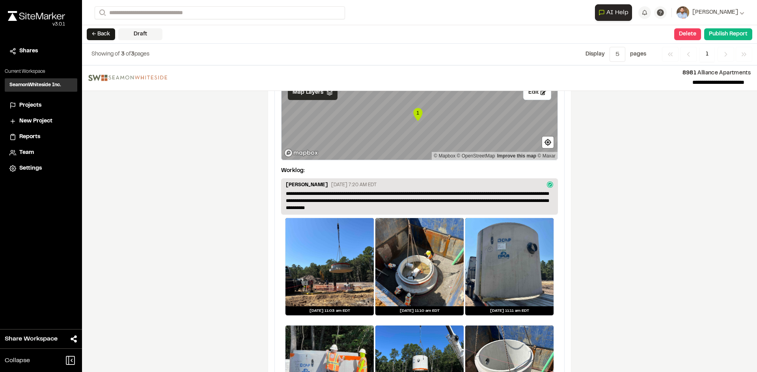
click at [618, 229] on div "**********" at bounding box center [419, 218] width 675 height 307
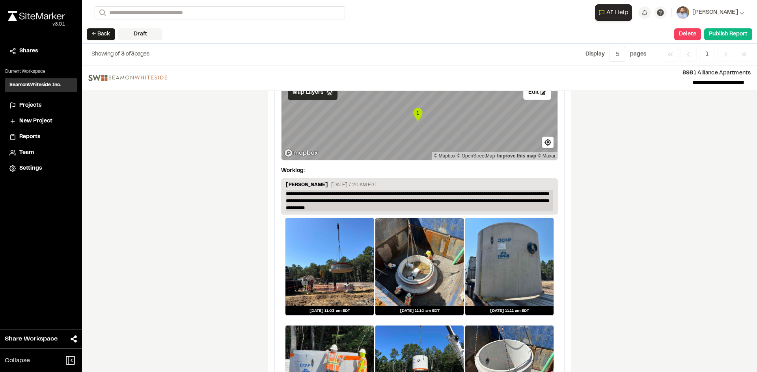
click at [300, 207] on p "**********" at bounding box center [419, 200] width 267 height 21
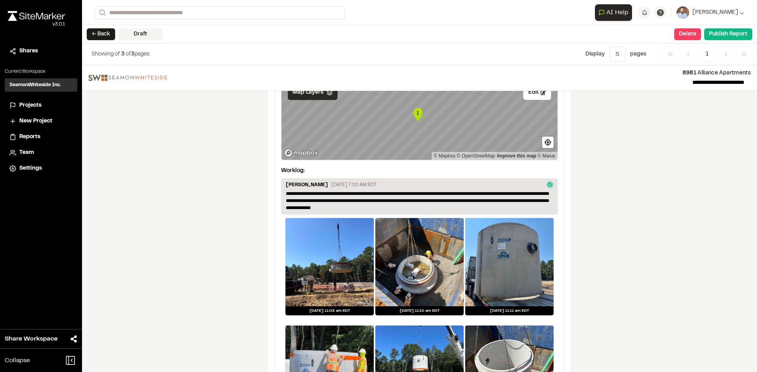
click at [603, 224] on div "**********" at bounding box center [419, 218] width 675 height 307
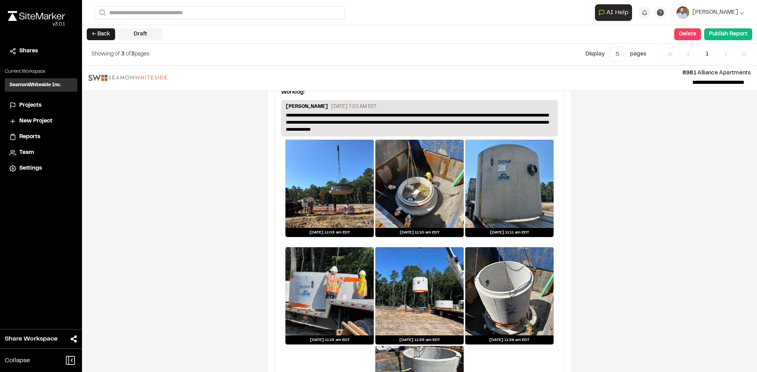
scroll to position [841, 0]
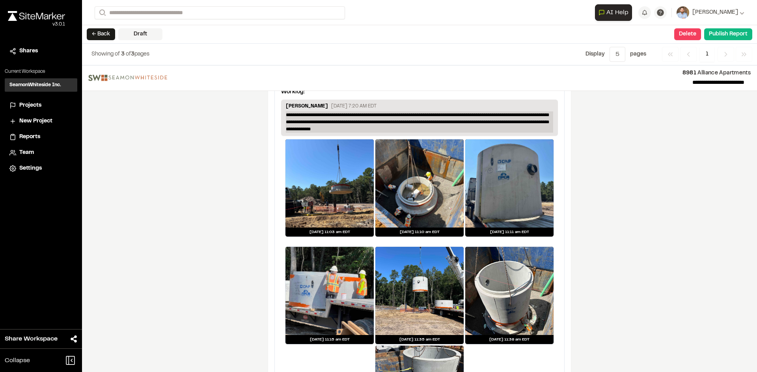
click at [435, 114] on p "**********" at bounding box center [419, 122] width 267 height 21
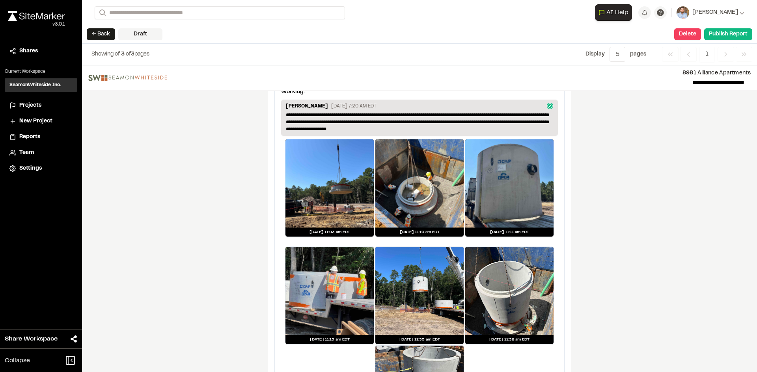
click at [636, 208] on div "**********" at bounding box center [419, 218] width 675 height 307
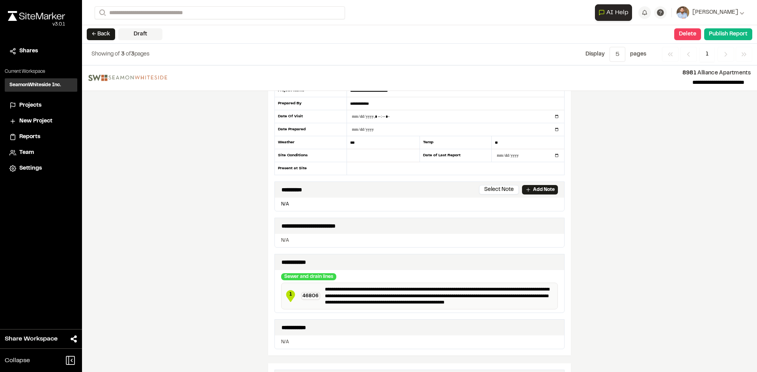
scroll to position [0, 0]
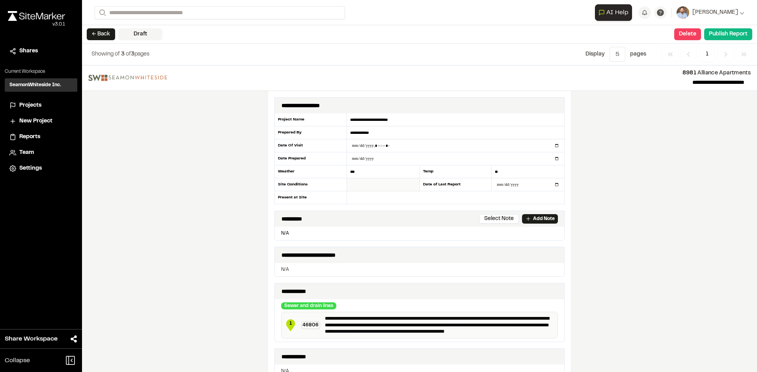
click at [363, 185] on input "text" at bounding box center [383, 184] width 73 height 13
type input "**********"
click at [369, 200] on input "text" at bounding box center [455, 197] width 217 height 13
type input "**********"
click at [357, 171] on input "***" at bounding box center [383, 171] width 73 height 13
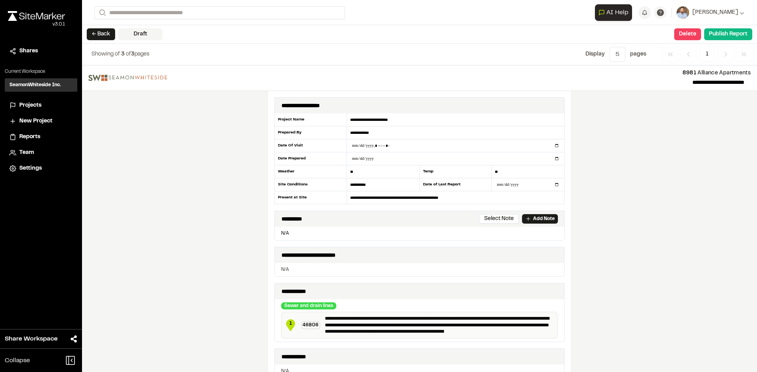
type input "*"
type input "***"
click at [552, 146] on input "datetime-local" at bounding box center [455, 145] width 217 height 13
type input "**********"
drag, startPoint x: 219, startPoint y: 208, endPoint x: 231, endPoint y: 208, distance: 11.0
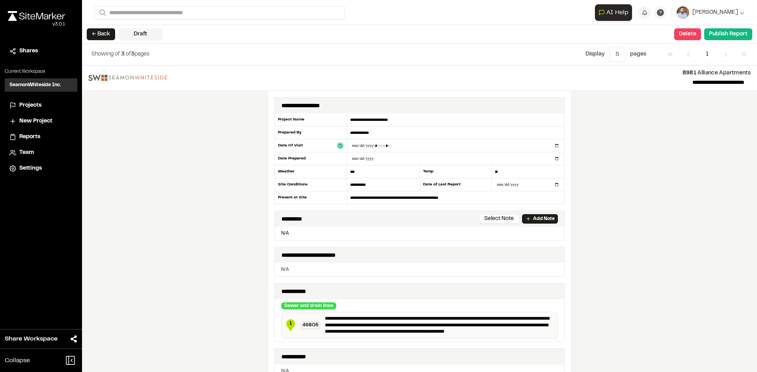
click at [221, 208] on div "**********" at bounding box center [419, 218] width 675 height 307
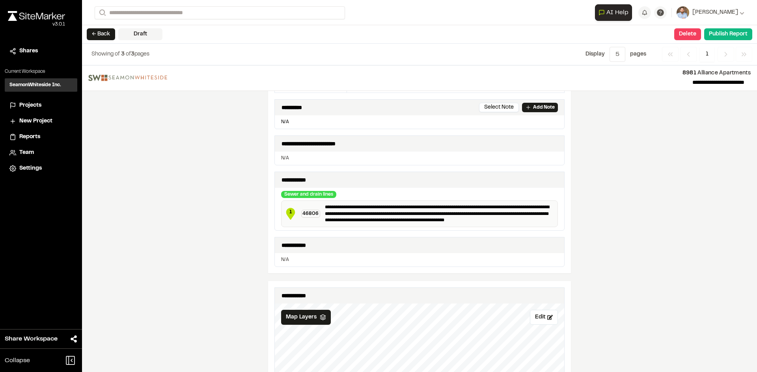
scroll to position [158, 0]
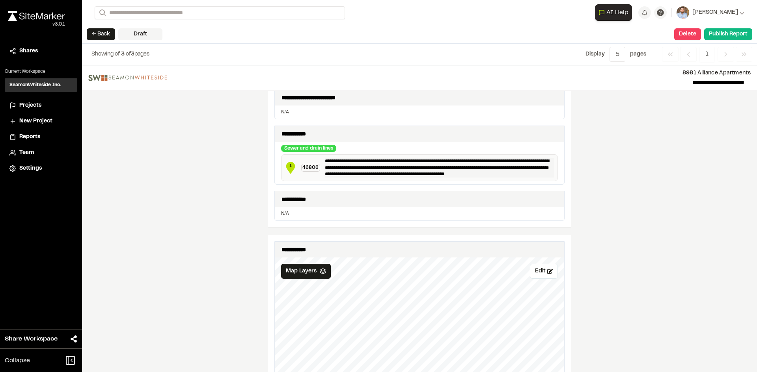
click at [436, 173] on p "**********" at bounding box center [439, 168] width 229 height 20
click at [646, 212] on div "**********" at bounding box center [419, 218] width 675 height 307
click at [522, 168] on p "**********" at bounding box center [439, 168] width 229 height 20
click at [722, 251] on div "**********" at bounding box center [419, 218] width 675 height 307
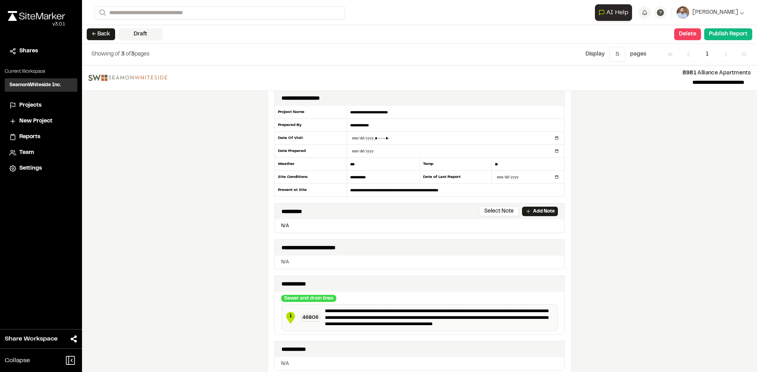
scroll to position [0, 0]
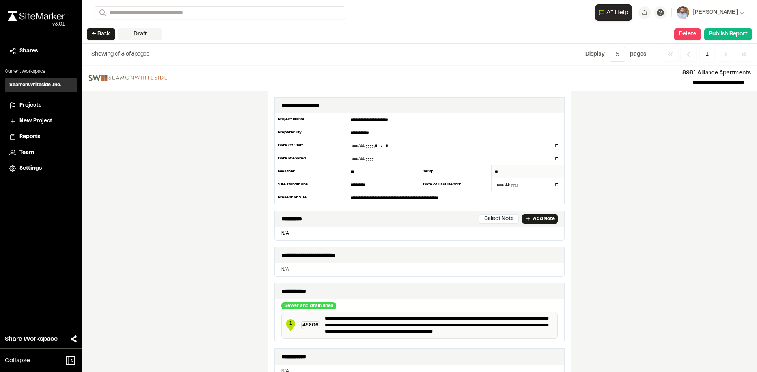
click at [500, 171] on input "**" at bounding box center [527, 171] width 73 height 13
type input "*"
type input "**"
click at [634, 177] on div "**********" at bounding box center [419, 218] width 675 height 307
click at [730, 36] on button "Publish Report" at bounding box center [728, 34] width 48 height 12
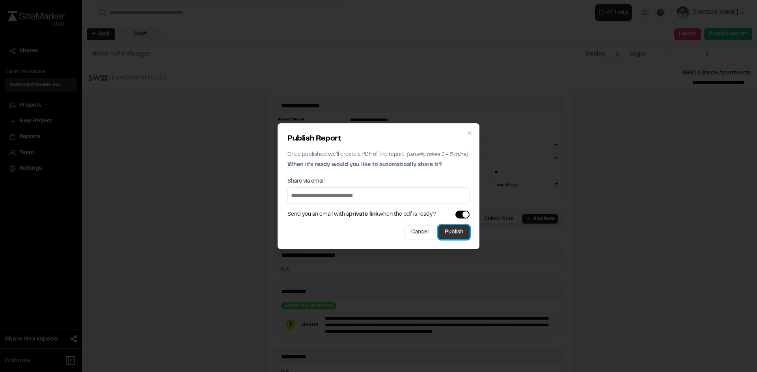
click at [461, 237] on button "Publish" at bounding box center [453, 232] width 31 height 14
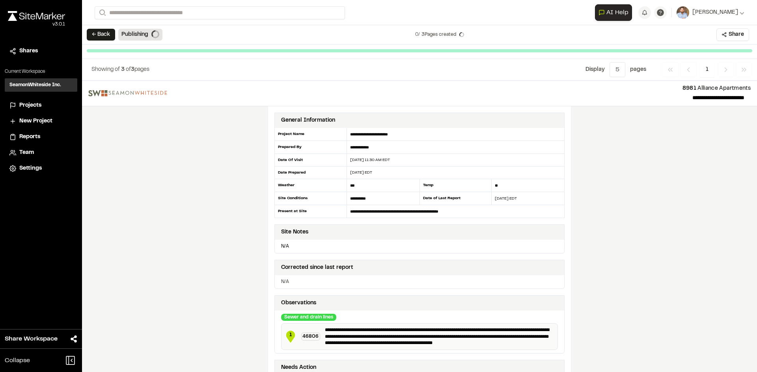
click at [32, 104] on span "Projects" at bounding box center [30, 105] width 22 height 9
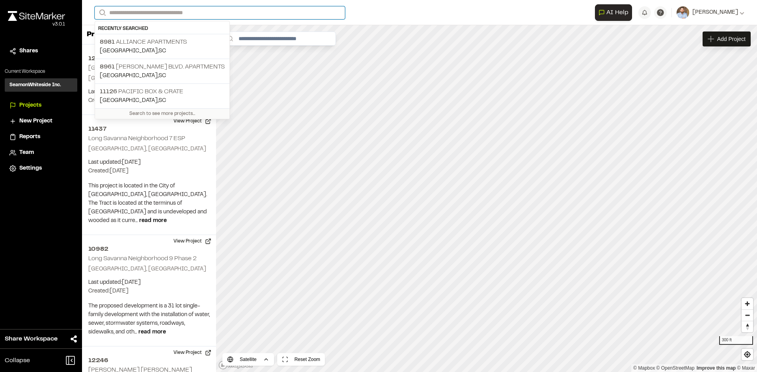
click at [122, 12] on input "Search" at bounding box center [220, 12] width 250 height 13
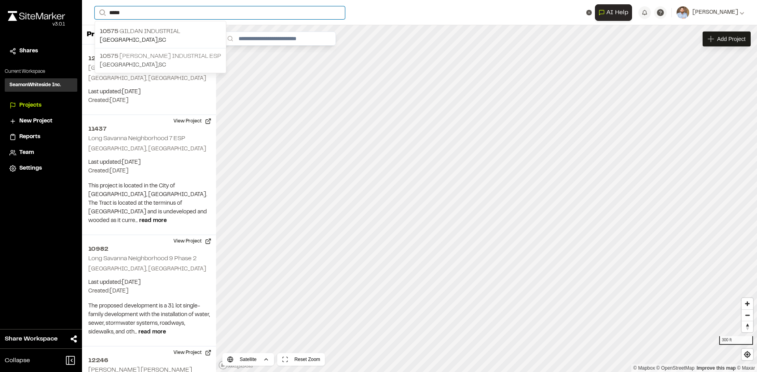
type input "*****"
click at [143, 58] on p "10575 [PERSON_NAME] Industrial ESP" at bounding box center [160, 56] width 121 height 9
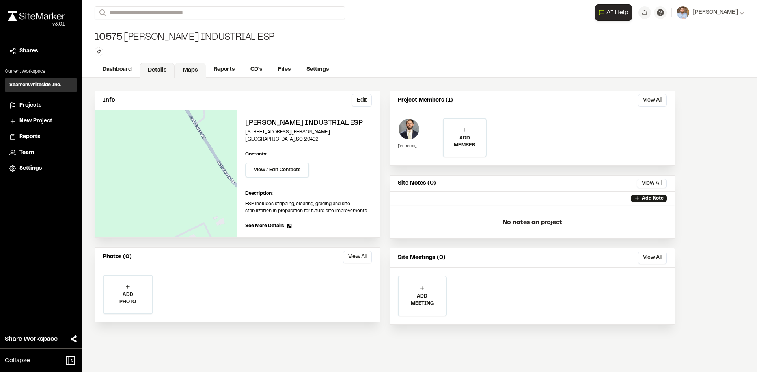
click at [197, 71] on link "Maps" at bounding box center [190, 70] width 31 height 15
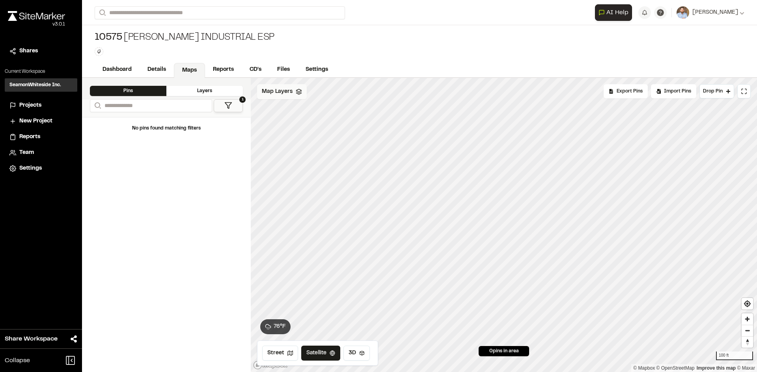
click at [285, 96] on span "Map Layers" at bounding box center [277, 91] width 31 height 9
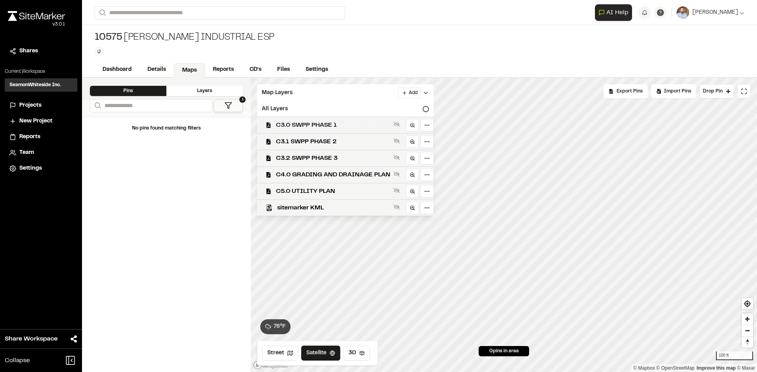
click at [318, 126] on span "C3.0 SWPP PHASE 1" at bounding box center [333, 125] width 114 height 9
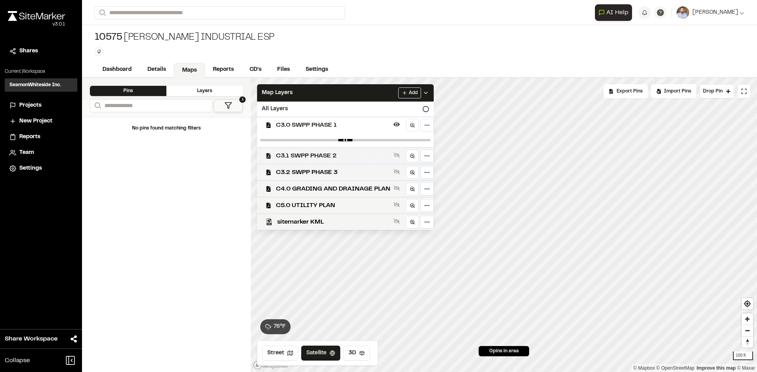
click at [328, 154] on span "C3.1 SWPP PHASE 2" at bounding box center [333, 155] width 114 height 9
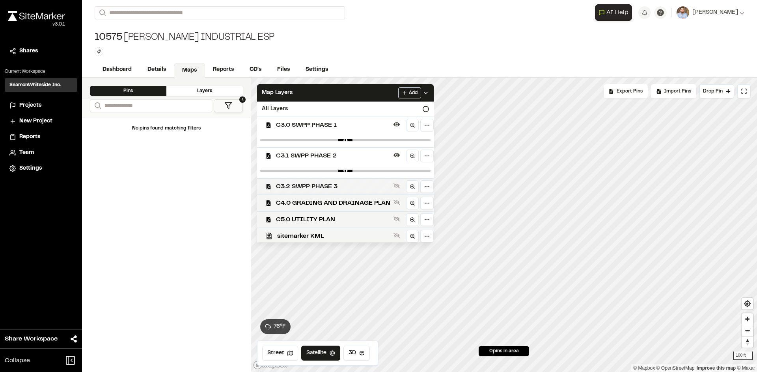
click at [330, 186] on span "C3.2 SWPP PHASE 3" at bounding box center [333, 186] width 114 height 9
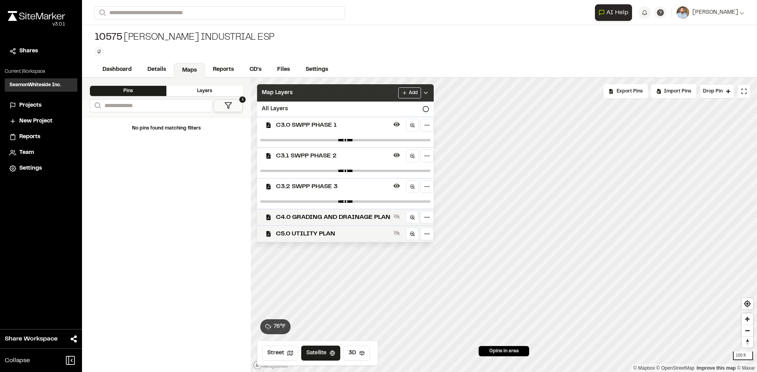
click at [429, 91] on icon at bounding box center [425, 93] width 6 height 6
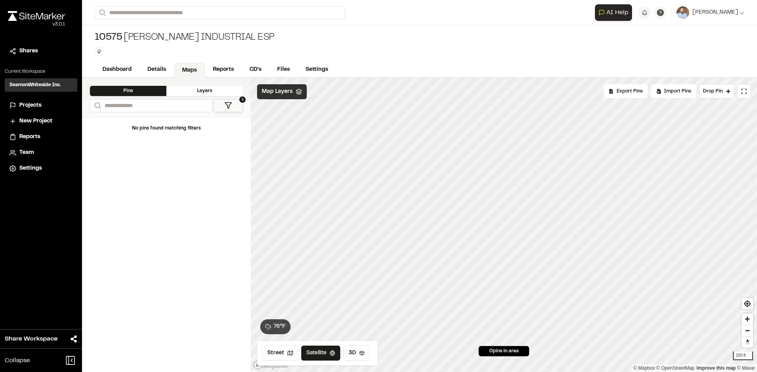
click at [35, 106] on span "Projects" at bounding box center [30, 105] width 22 height 9
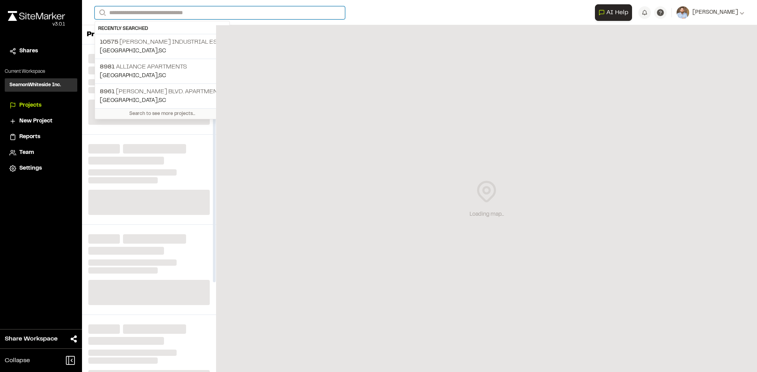
click at [140, 11] on input "Search" at bounding box center [220, 12] width 250 height 13
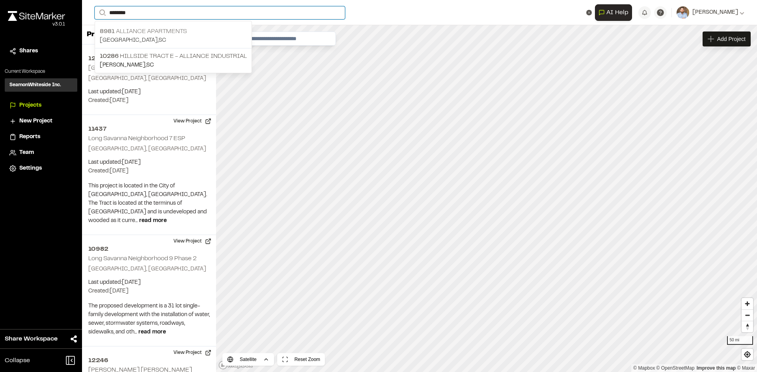
type input "********"
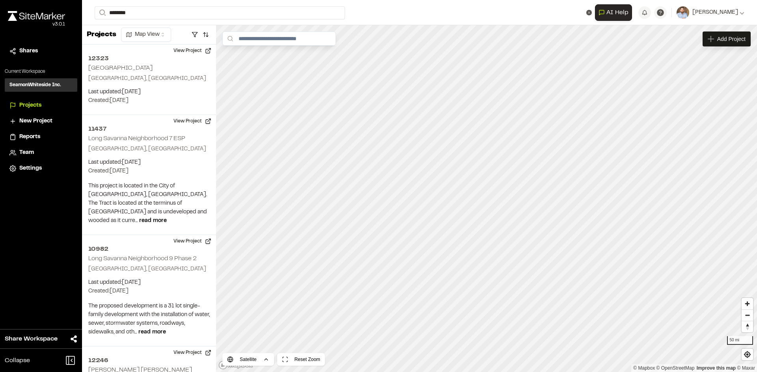
click at [158, 29] on p "8981 Alliance Apartments" at bounding box center [173, 31] width 147 height 9
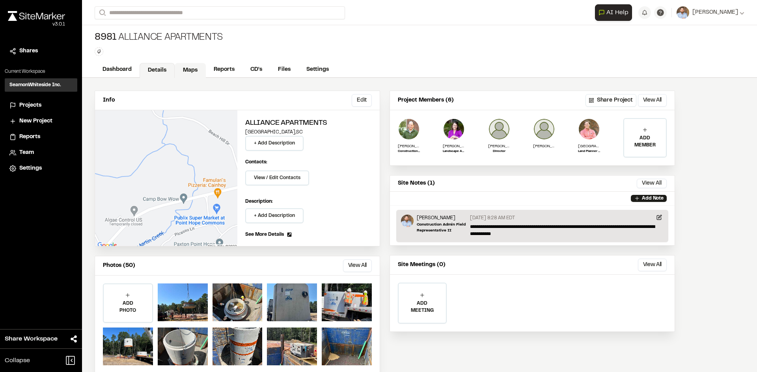
click at [191, 65] on link "Maps" at bounding box center [190, 70] width 31 height 15
